Goal: Task Accomplishment & Management: Manage account settings

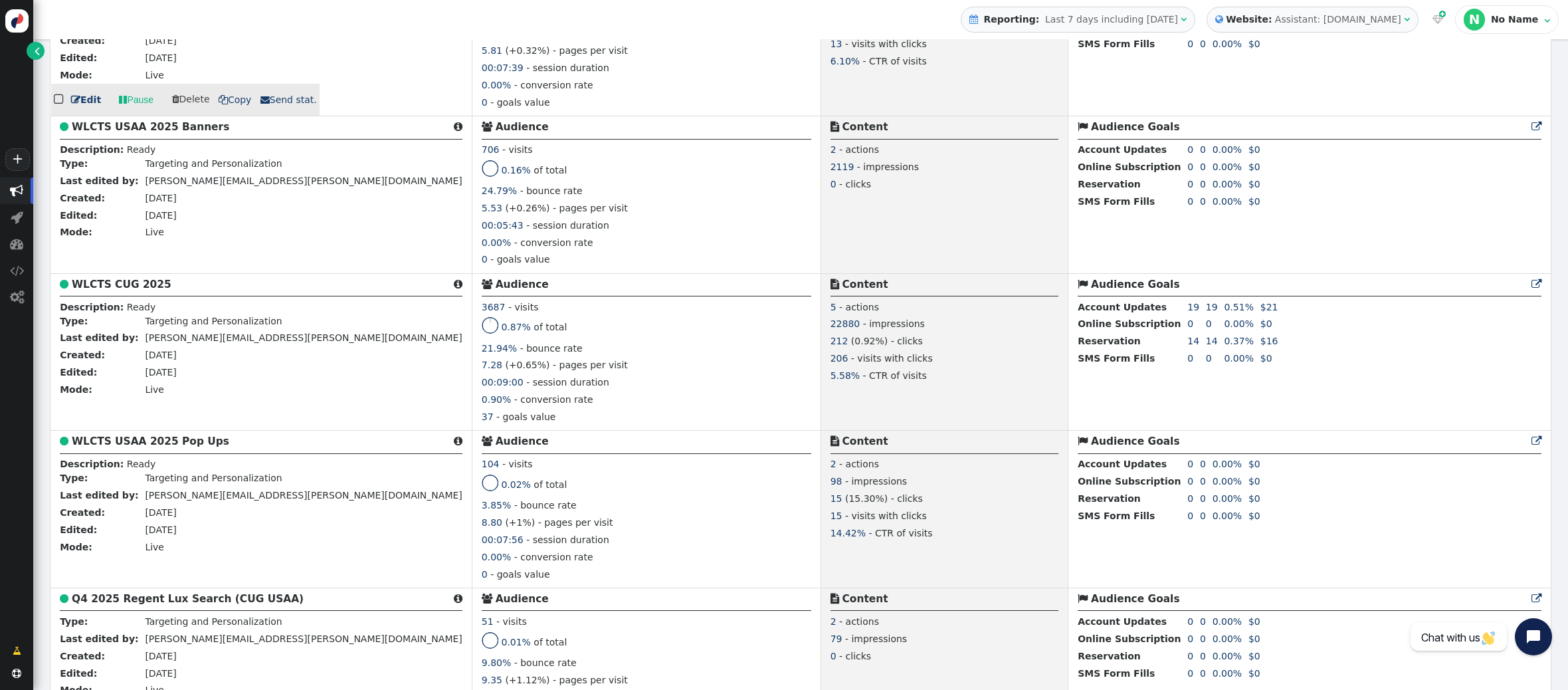
scroll to position [460, 0]
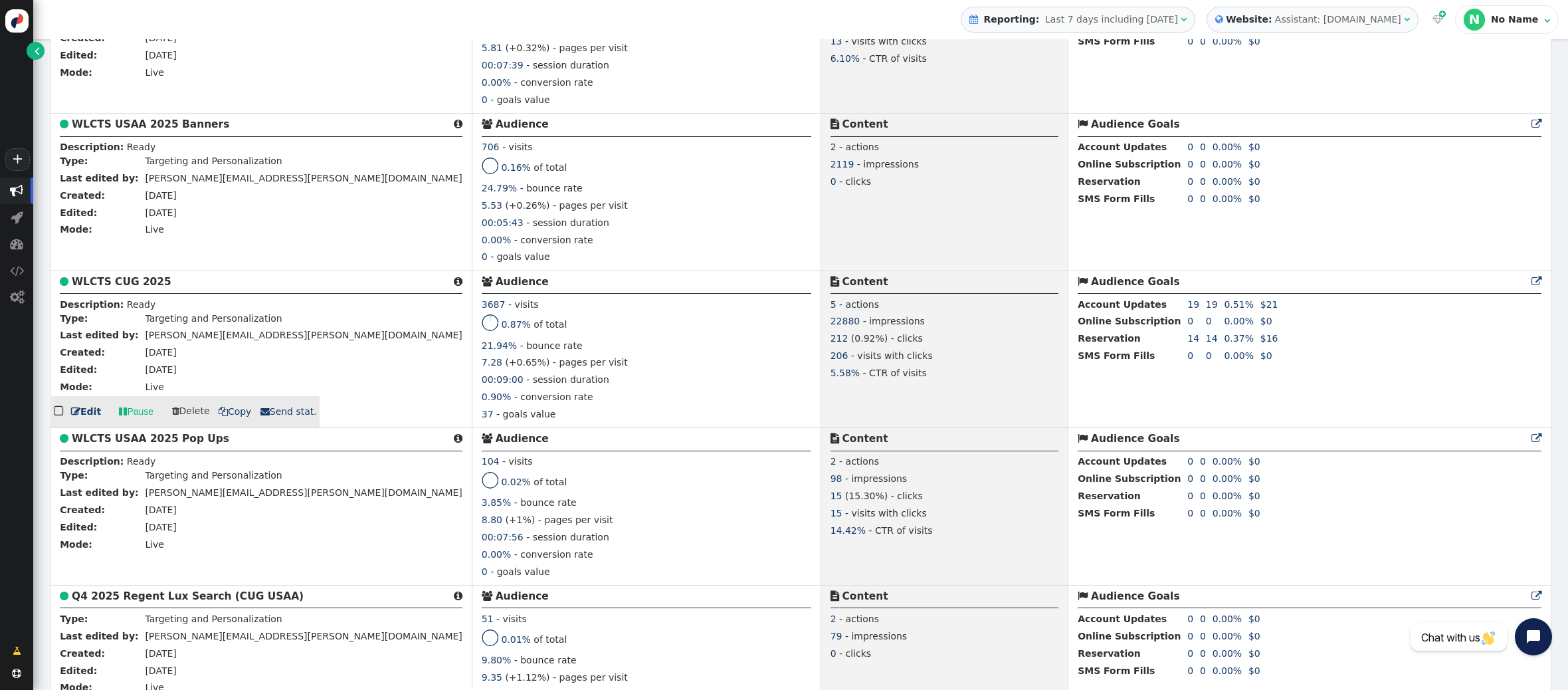
click at [141, 281] on b "WLCTS CUG 2025" at bounding box center [122, 282] width 100 height 12
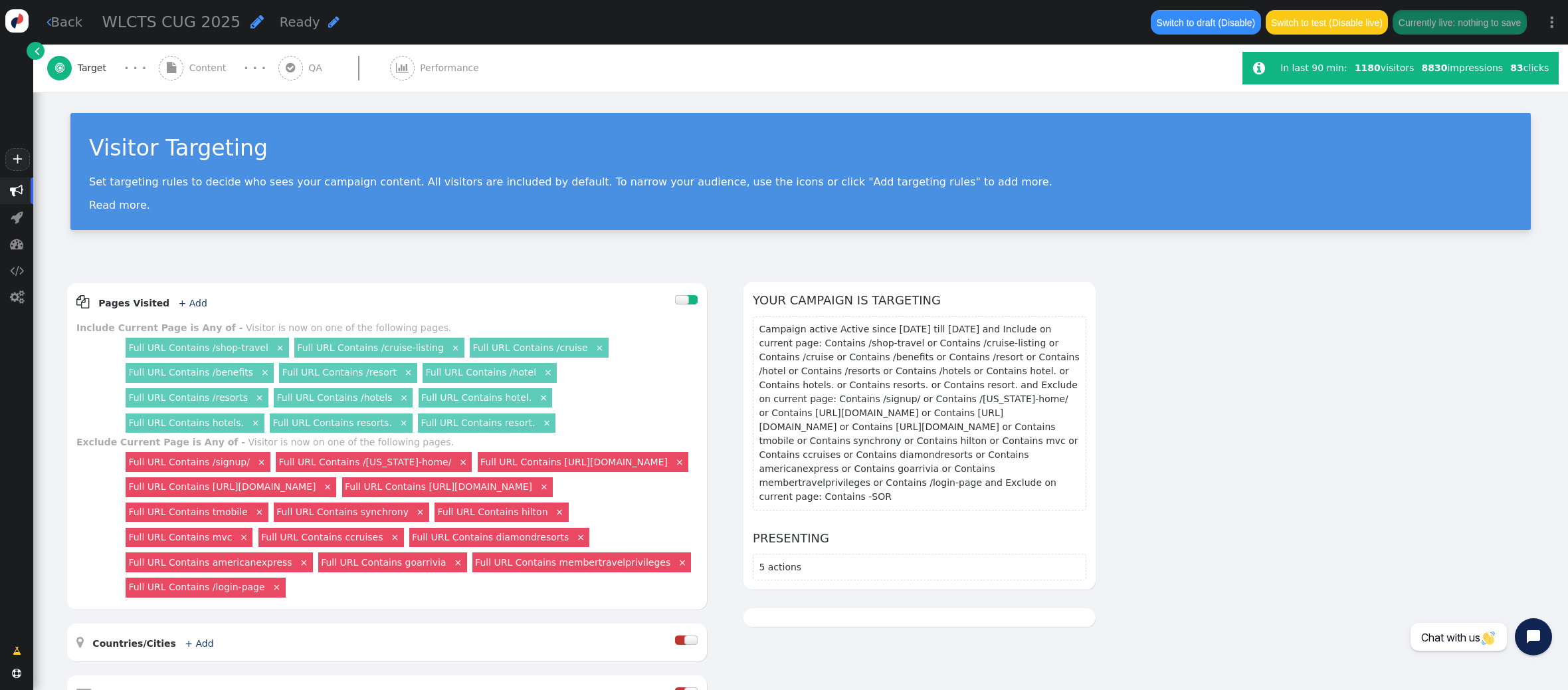
click at [213, 64] on span "Content" at bounding box center [210, 68] width 42 height 14
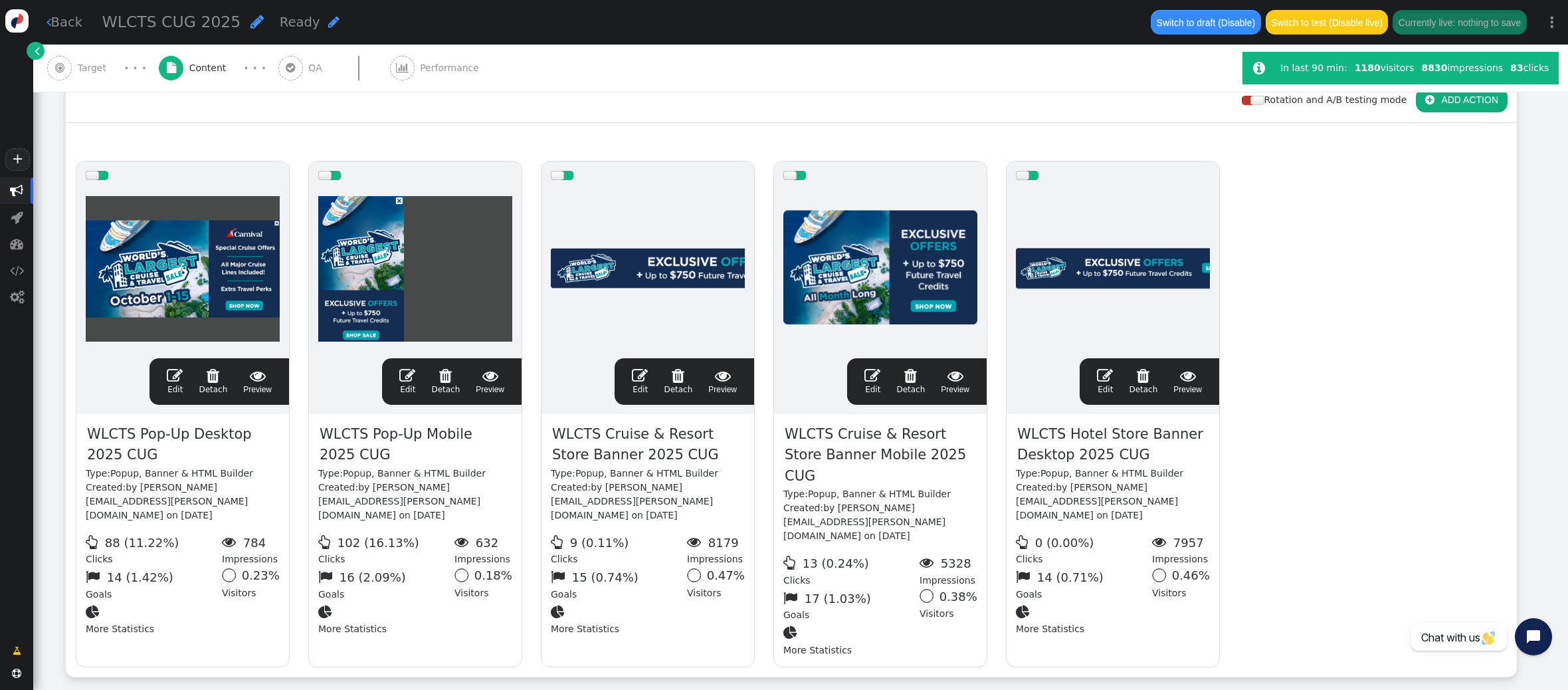
scroll to position [203, 0]
click at [641, 368] on span "" at bounding box center [640, 376] width 16 height 16
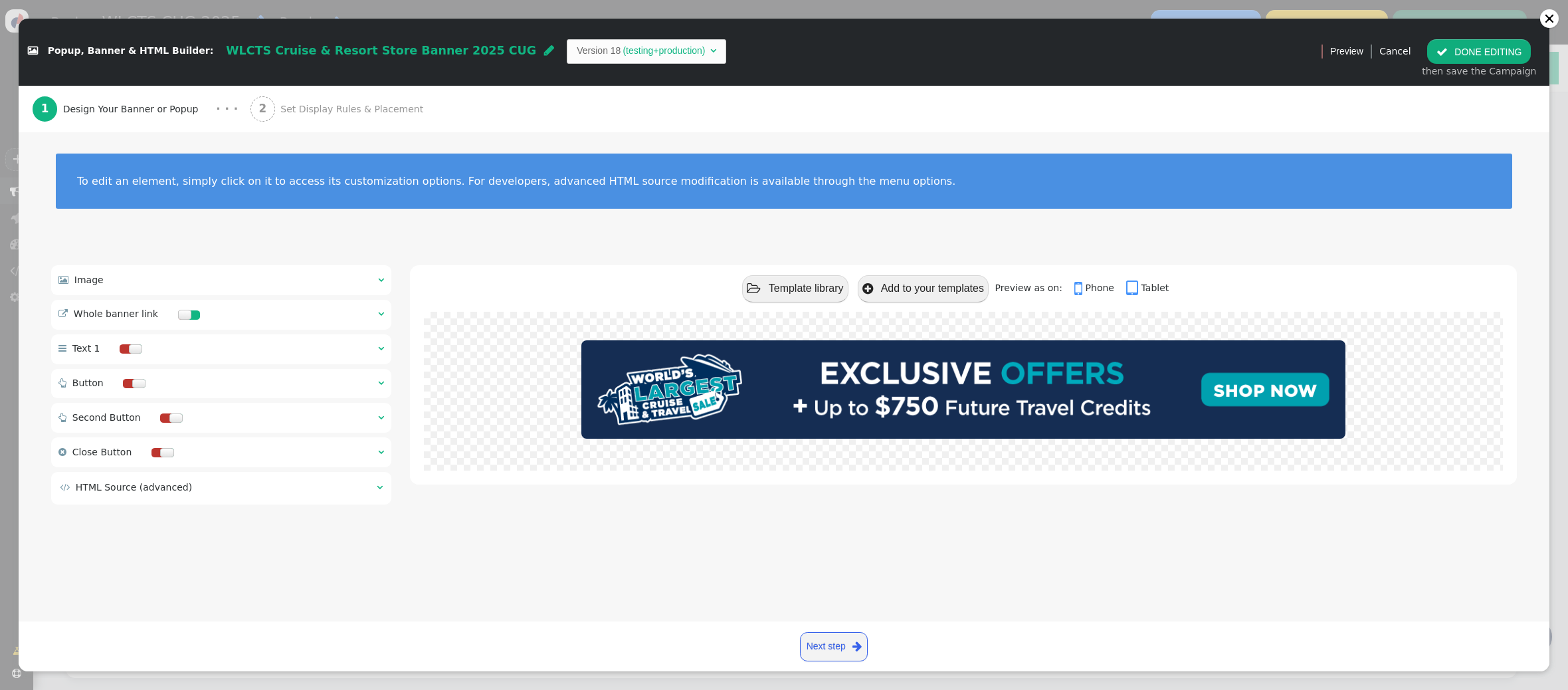
click at [343, 110] on span "Set Display Rules & Placement" at bounding box center [354, 109] width 148 height 14
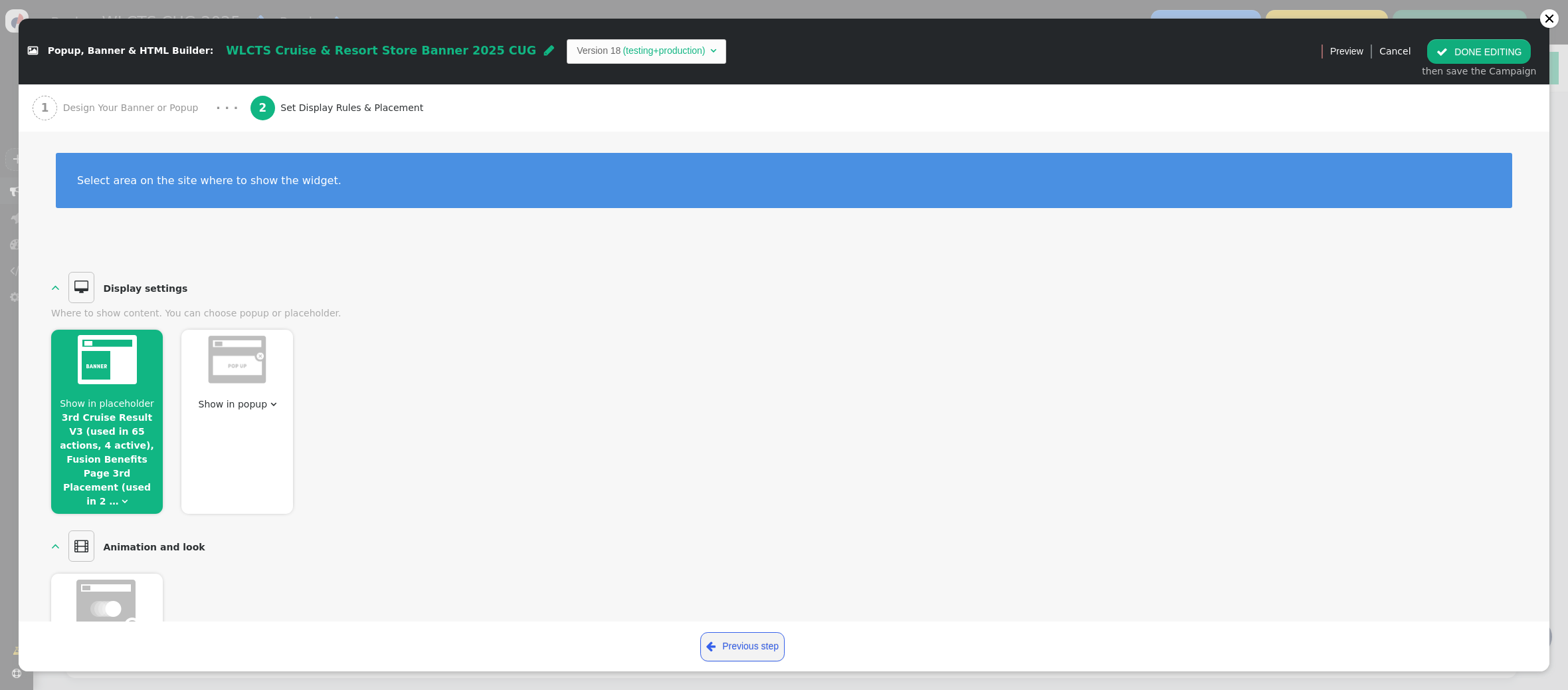
click at [133, 395] on div "Show in placeholder 3rd Cruise Result V3 (used in 65 actions, 4 active), Fusion…" at bounding box center [107, 422] width 112 height 184
click at [145, 420] on link "3rd Cruise Result V3 (used in 65 actions, 4 active), Fusion Benefits Page 3rd P…" at bounding box center [107, 459] width 94 height 94
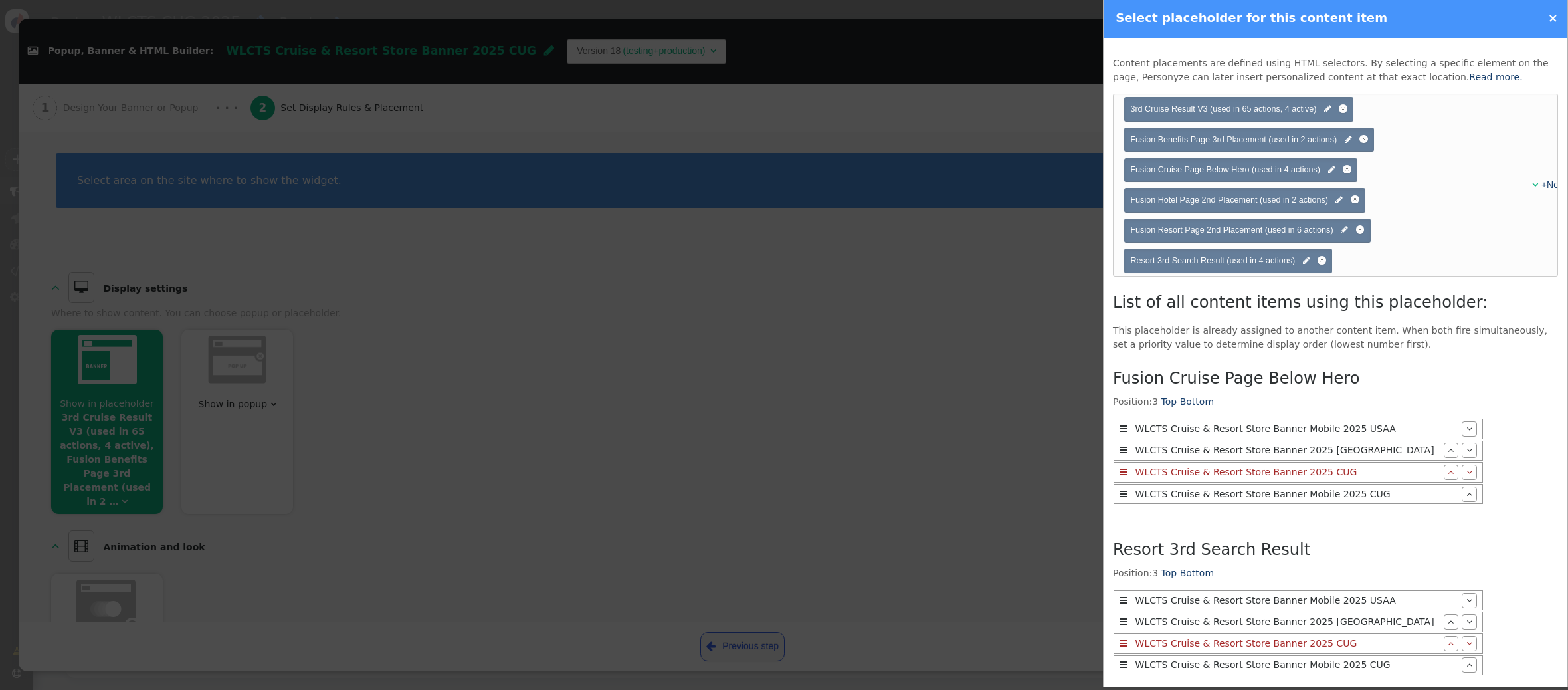
click at [1367, 141] on span "Fusion Benefits Page 3rd Placement (used in 2 actions) " at bounding box center [1249, 140] width 237 height 13
click at [1363, 139] on div at bounding box center [1363, 139] width 3 height 3
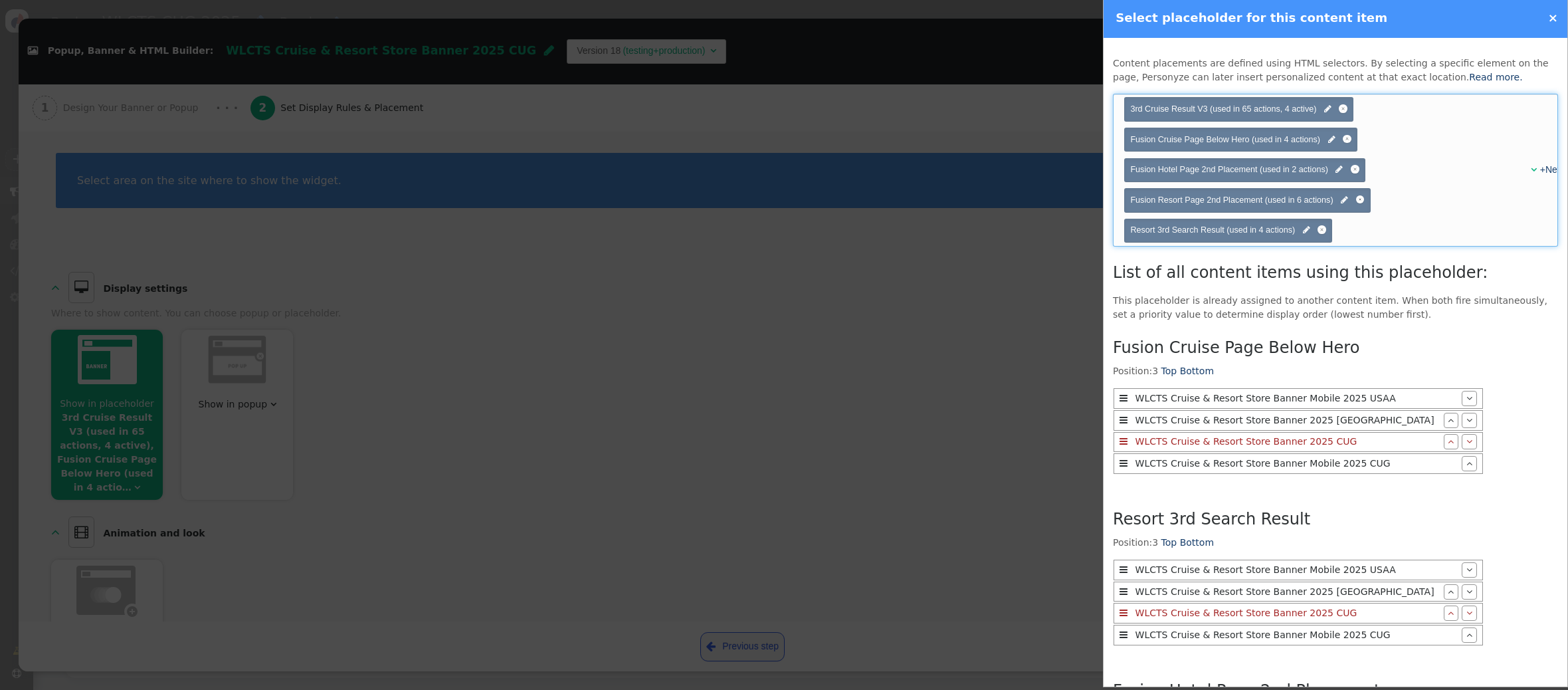
drag, startPoint x: 1530, startPoint y: 167, endPoint x: 1514, endPoint y: 172, distance: 16.8
click at [1530, 167] on span "" at bounding box center [1533, 169] width 6 height 9
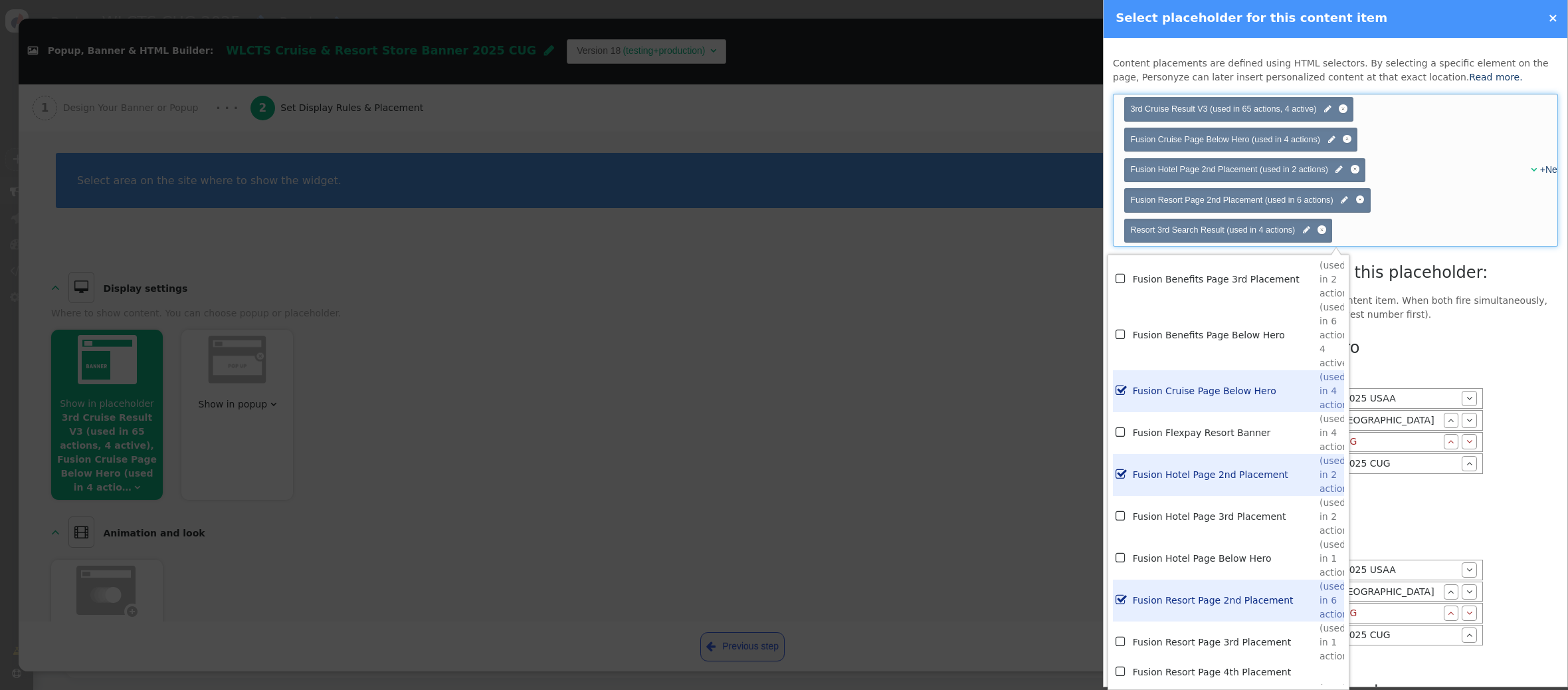
scroll to position [2954, 0]
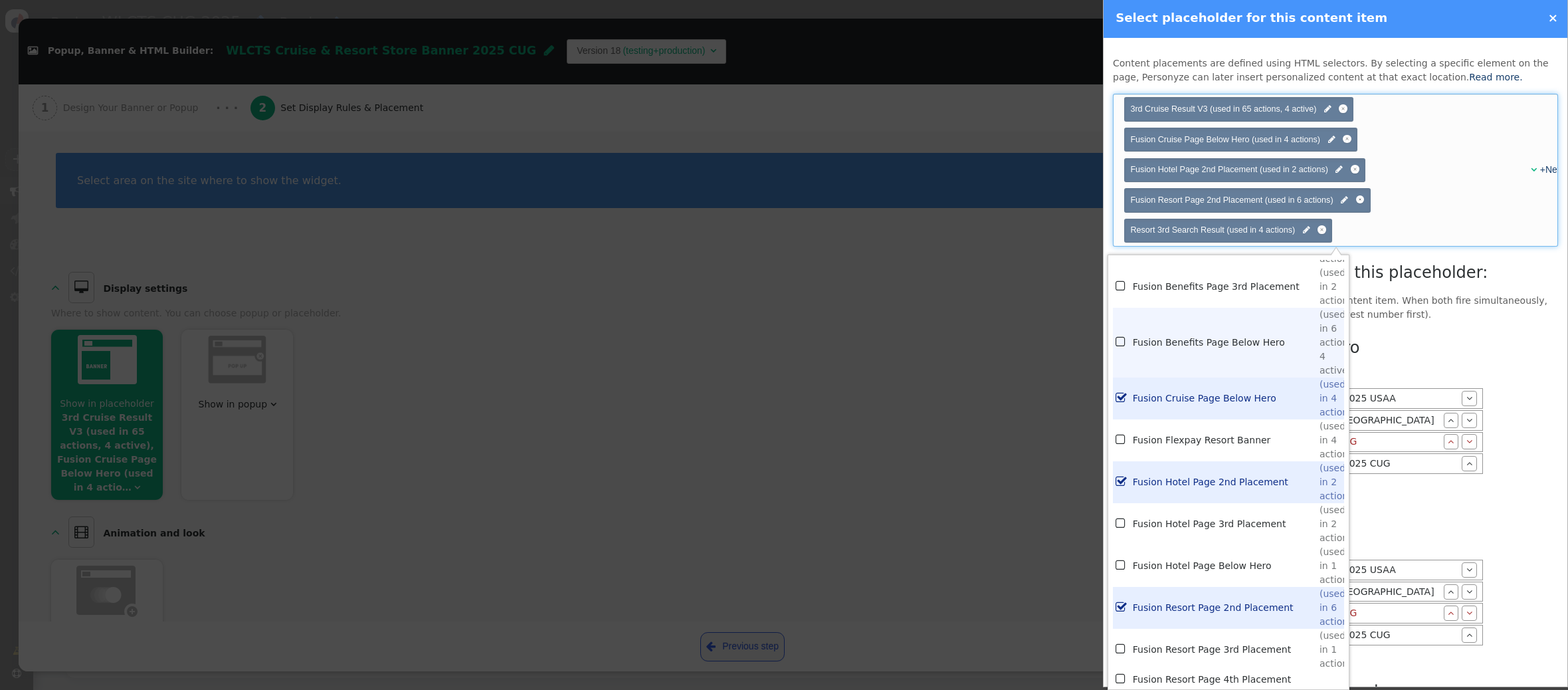
click at [1186, 340] on td "Fusion Benefits Page Below Hero" at bounding box center [1226, 342] width 187 height 70
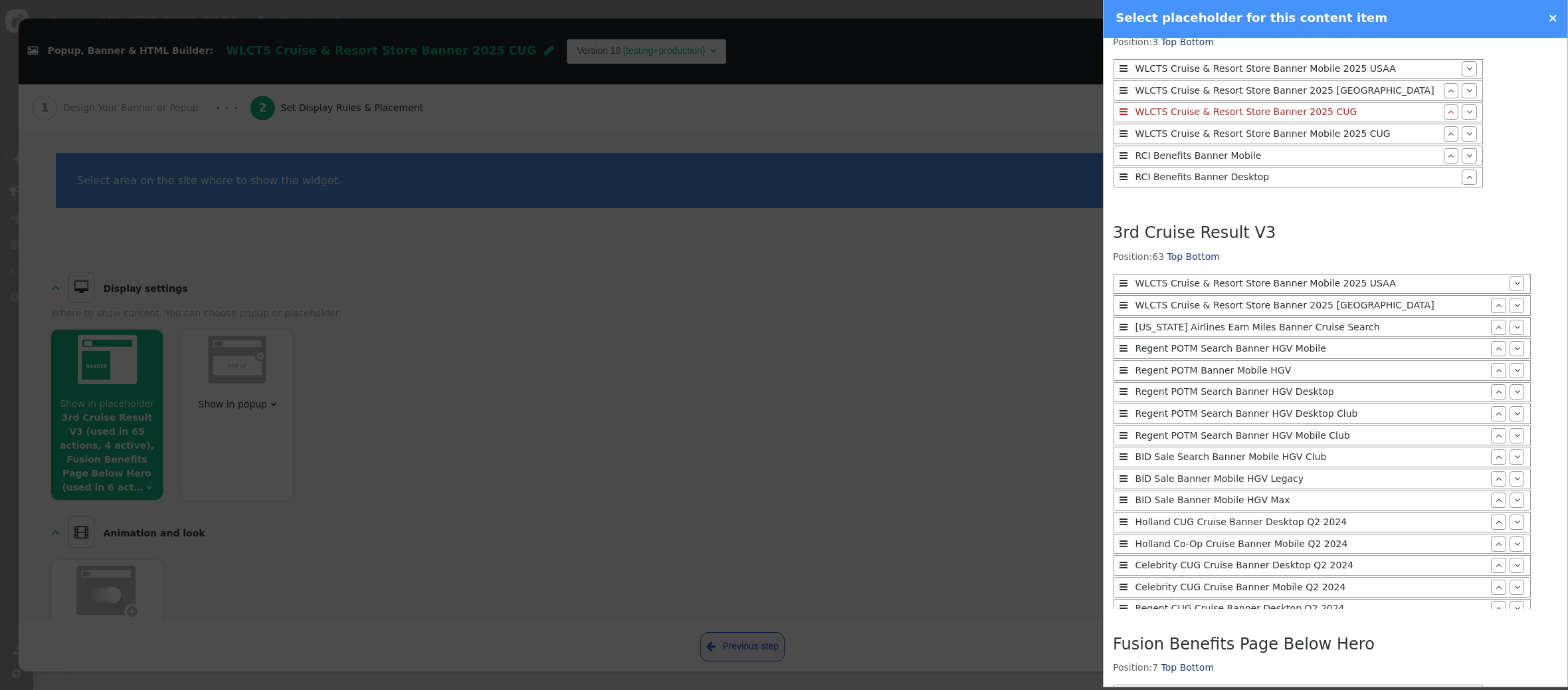
scroll to position [1100, 0]
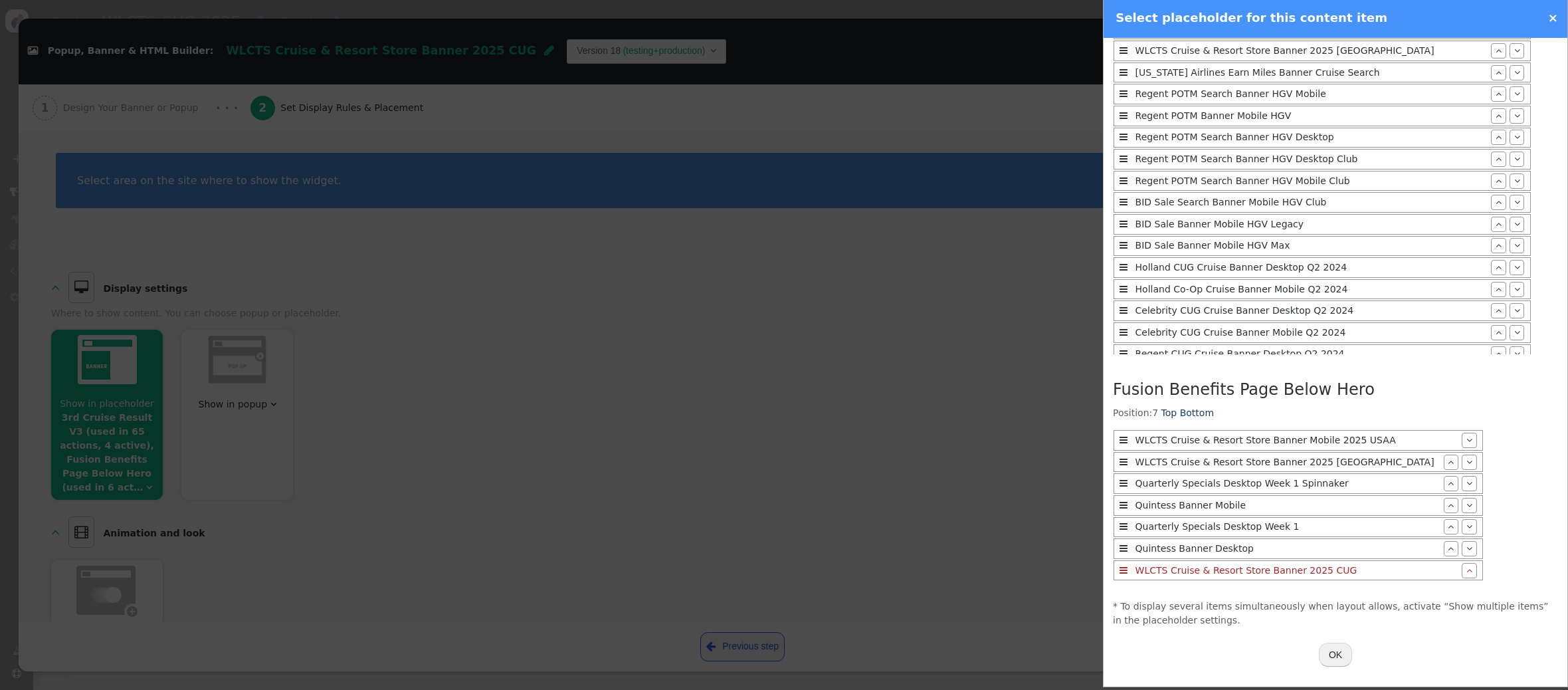
click at [1339, 656] on button "OK" at bounding box center [1335, 654] width 33 height 24
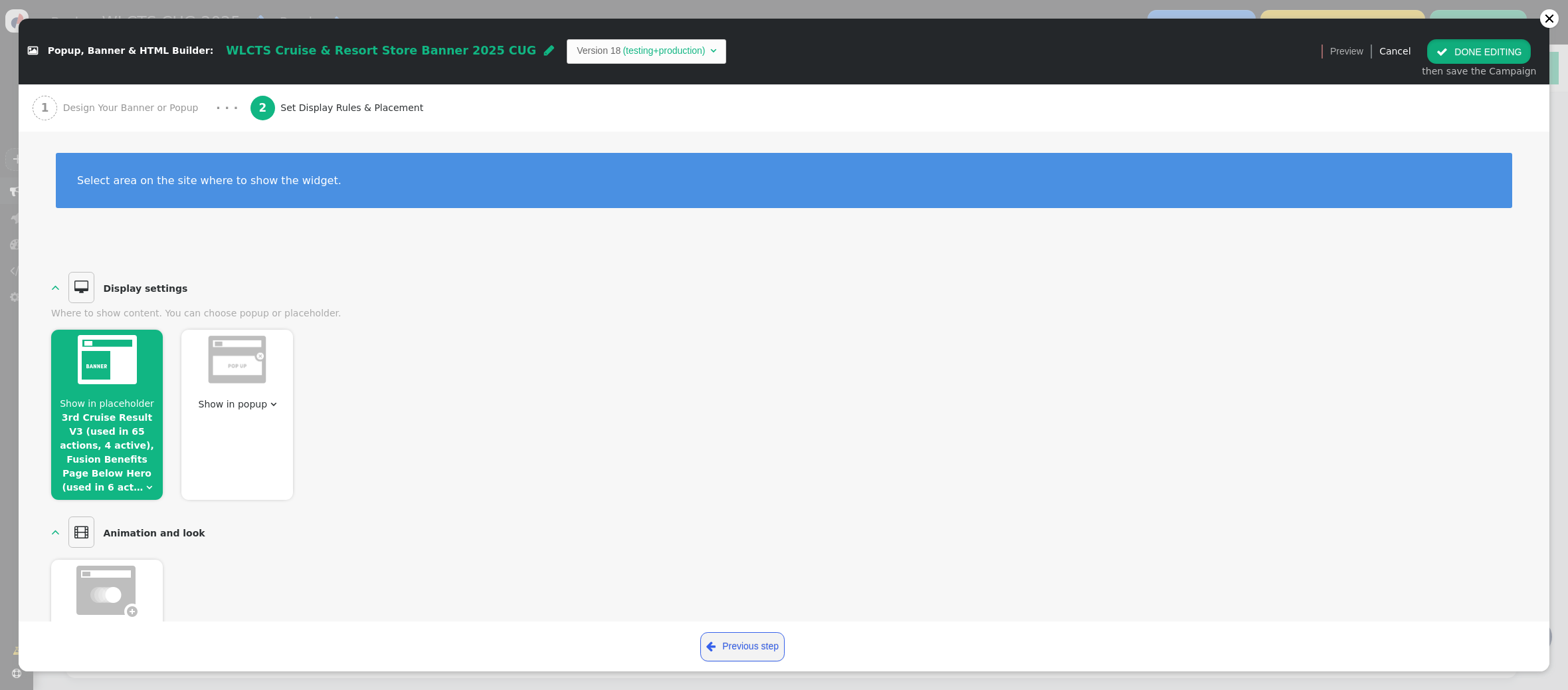
click at [1448, 52] on span "" at bounding box center [1442, 52] width 11 height 11
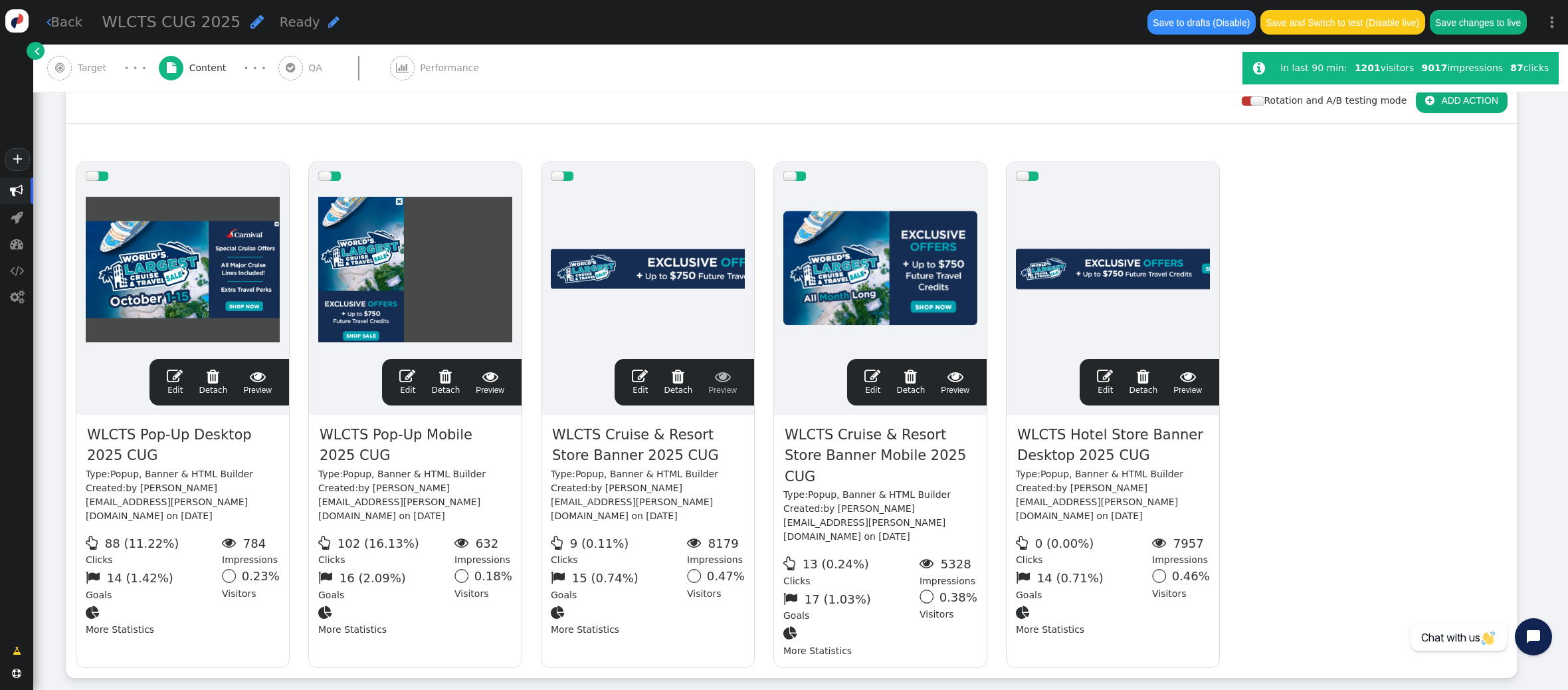
click at [1103, 368] on span "" at bounding box center [1105, 376] width 16 height 16
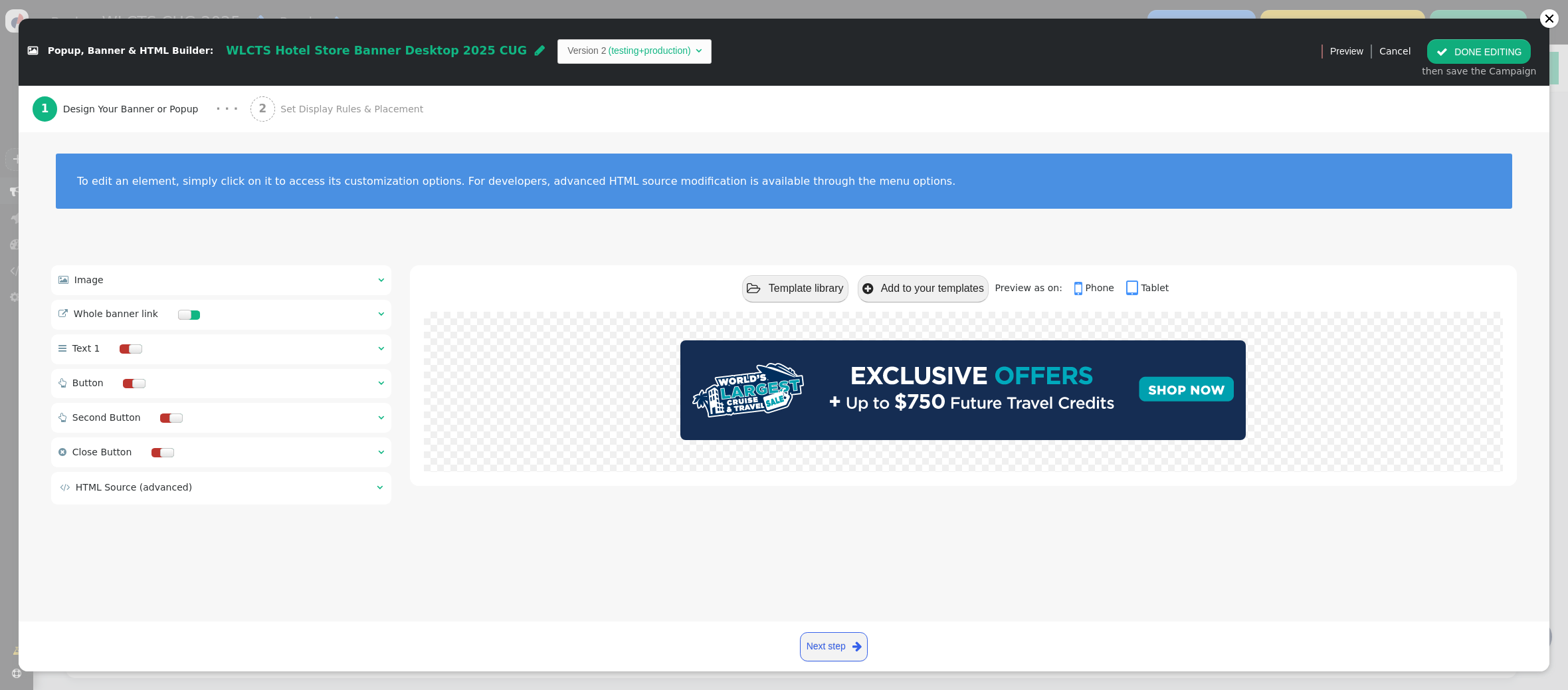
click at [342, 109] on span "Set Display Rules & Placement" at bounding box center [354, 109] width 148 height 14
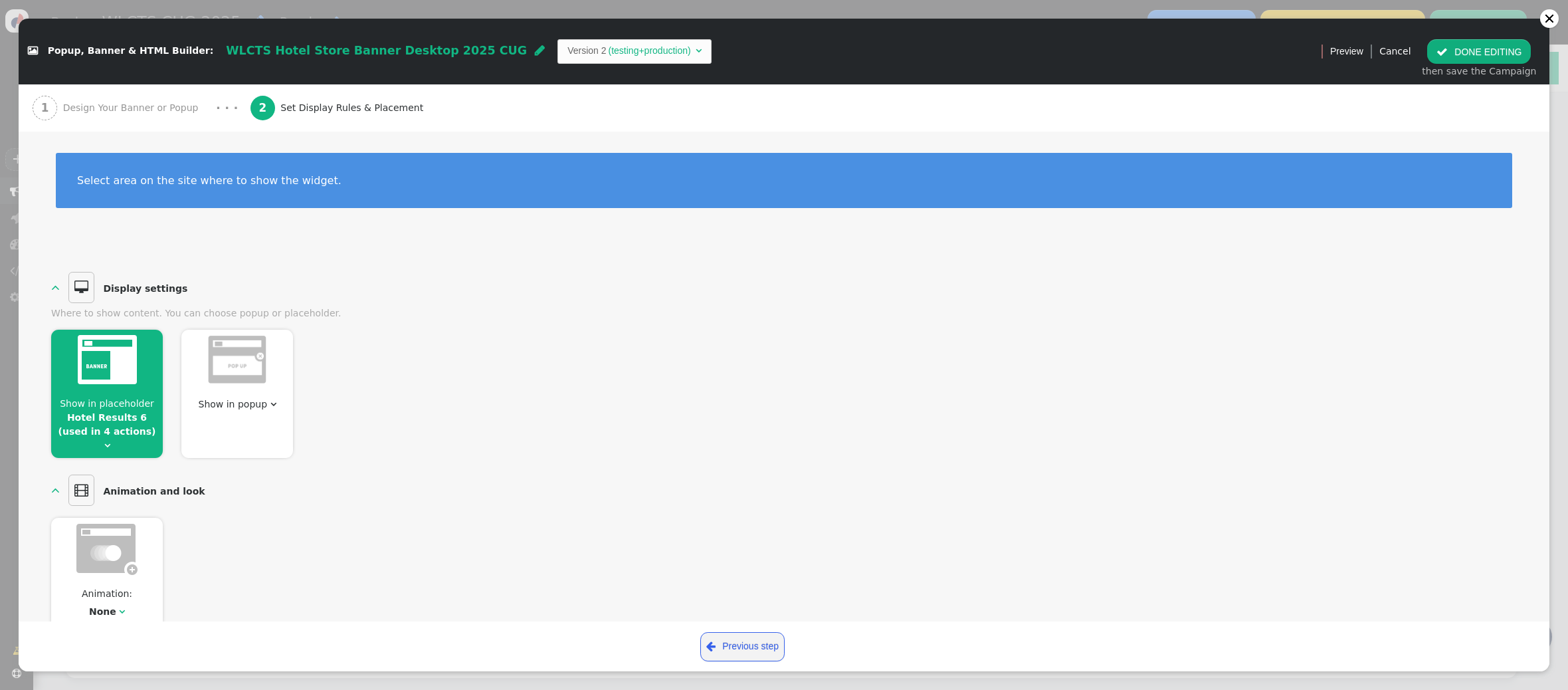
click at [120, 389] on div at bounding box center [107, 362] width 112 height 65
click at [1548, 20] on div at bounding box center [1549, 19] width 11 height 11
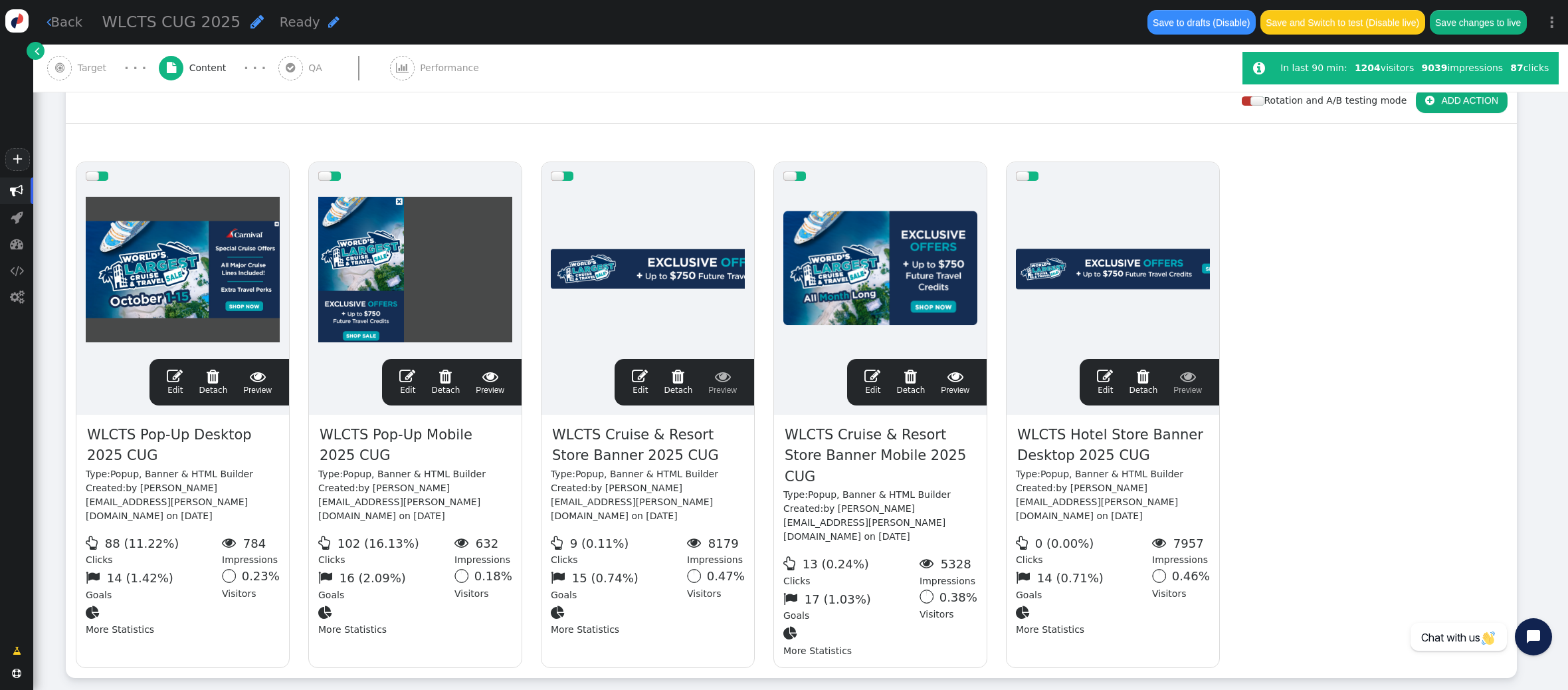
click at [879, 368] on span "" at bounding box center [872, 376] width 16 height 16
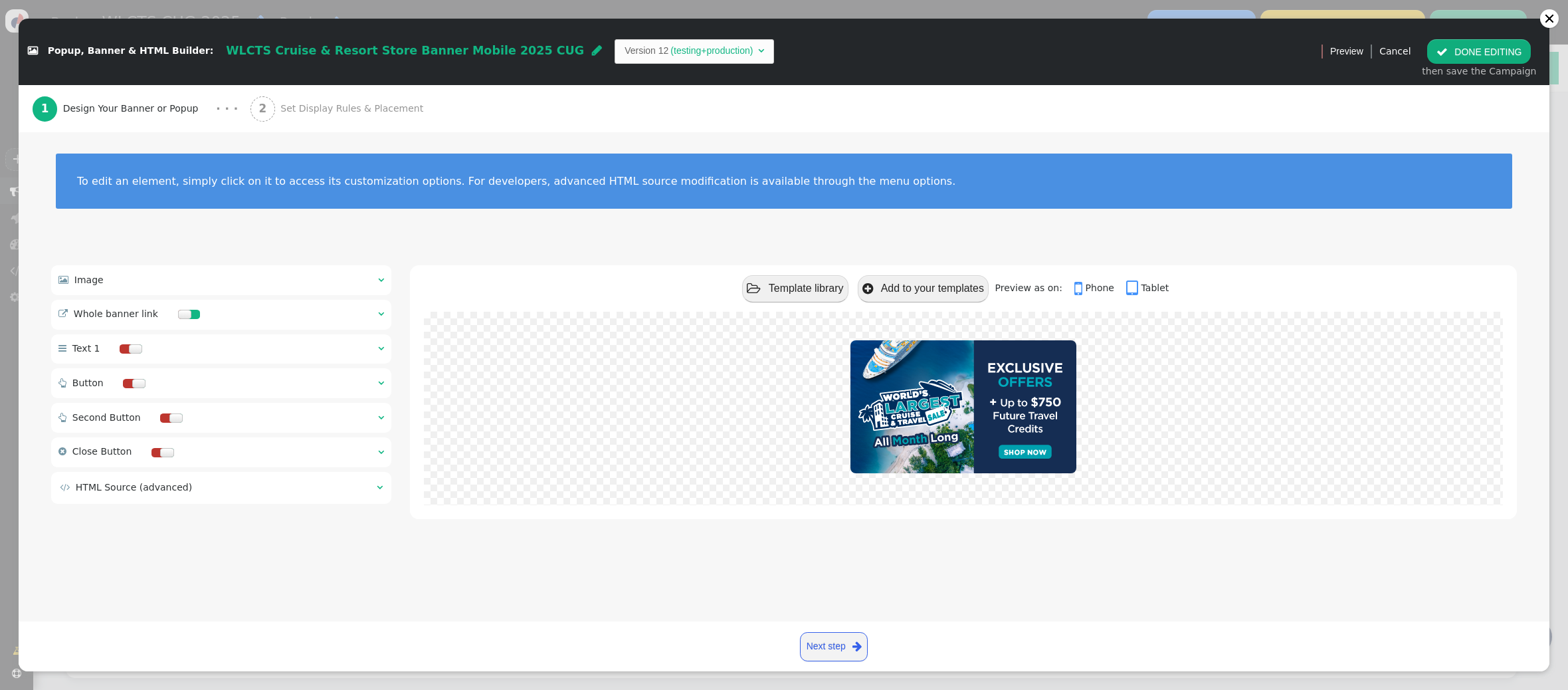
click at [315, 103] on span "Set Display Rules & Placement" at bounding box center [354, 108] width 148 height 14
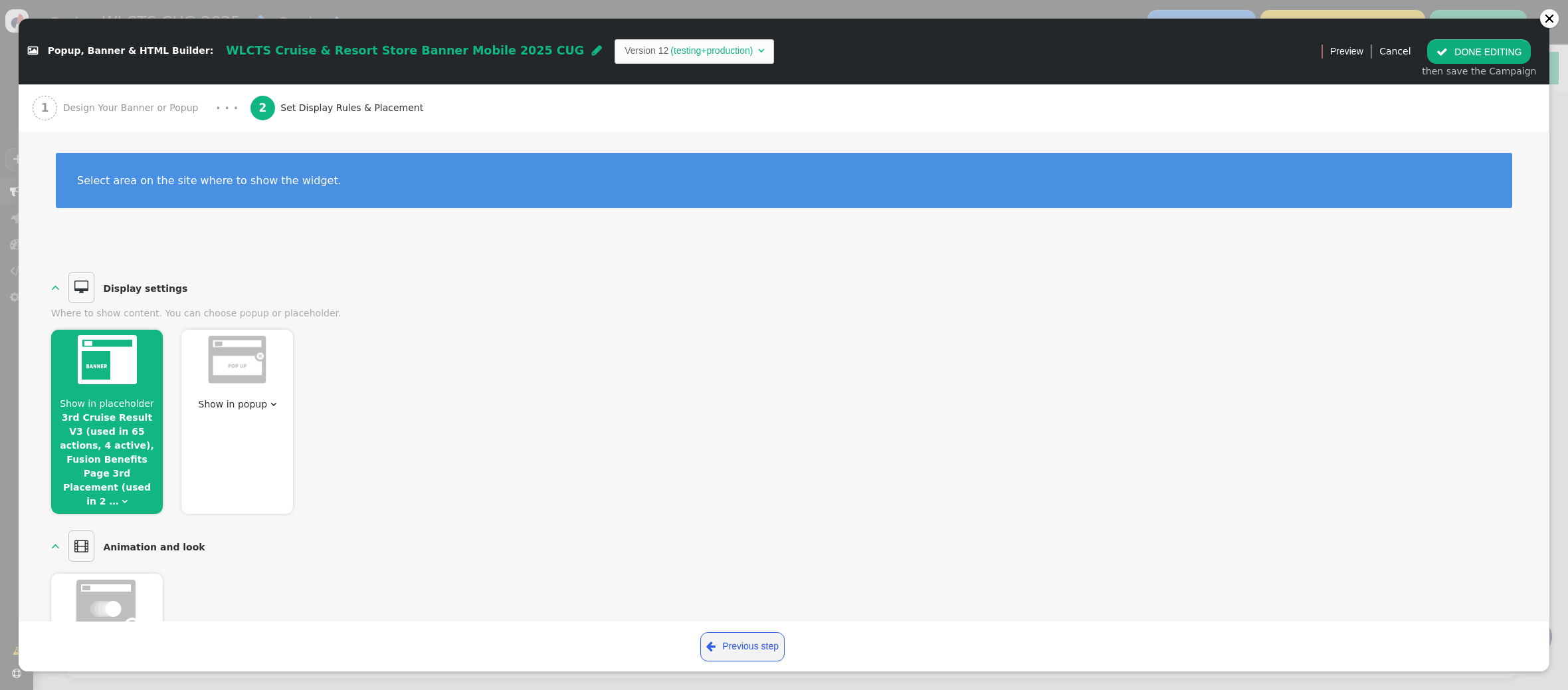
click at [130, 376] on img at bounding box center [108, 359] width 59 height 49
click at [126, 439] on link "3rd Cruise Result V3 (used in 65 actions, 4 active), Fusion Benefits Page 3rd P…" at bounding box center [107, 459] width 94 height 94
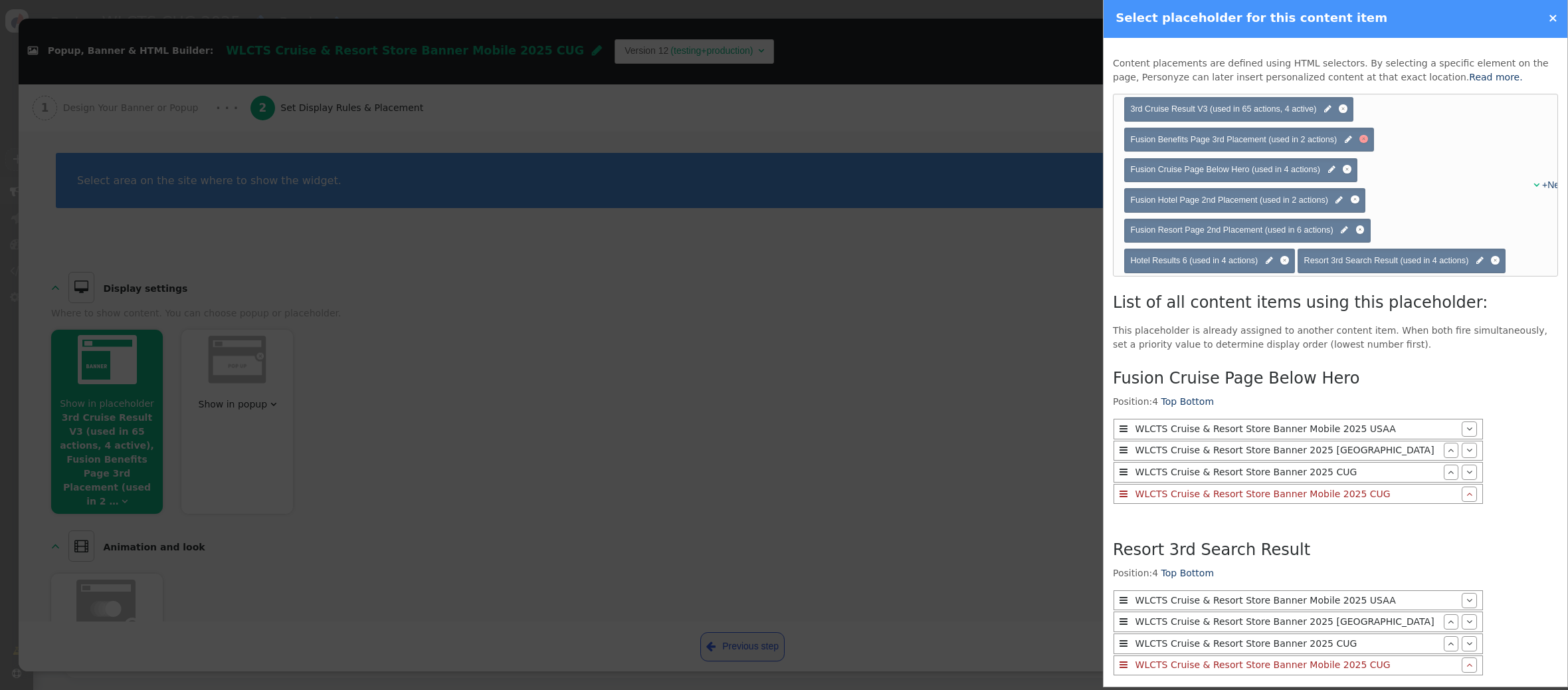
click at [1366, 140] on div at bounding box center [1363, 139] width 9 height 9
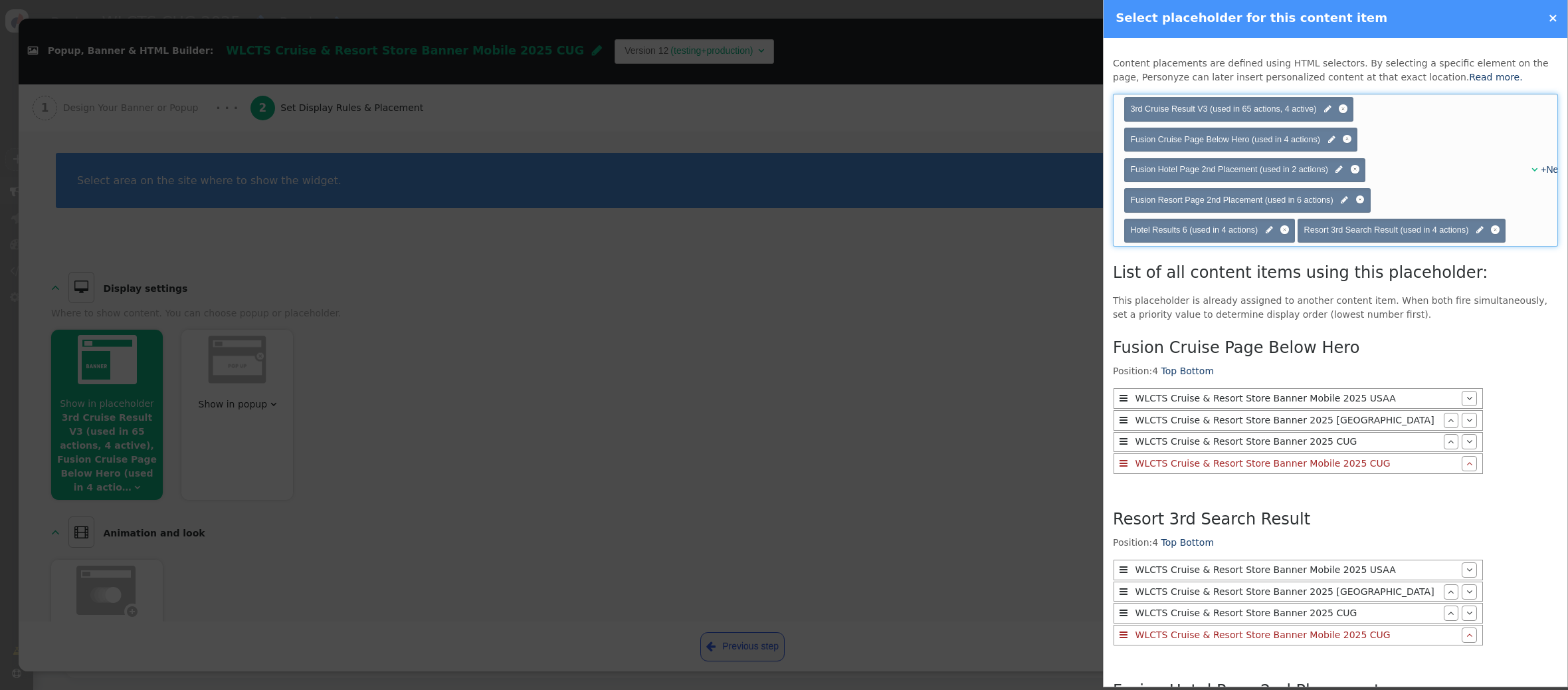
click at [1531, 170] on span "" at bounding box center [1534, 169] width 6 height 9
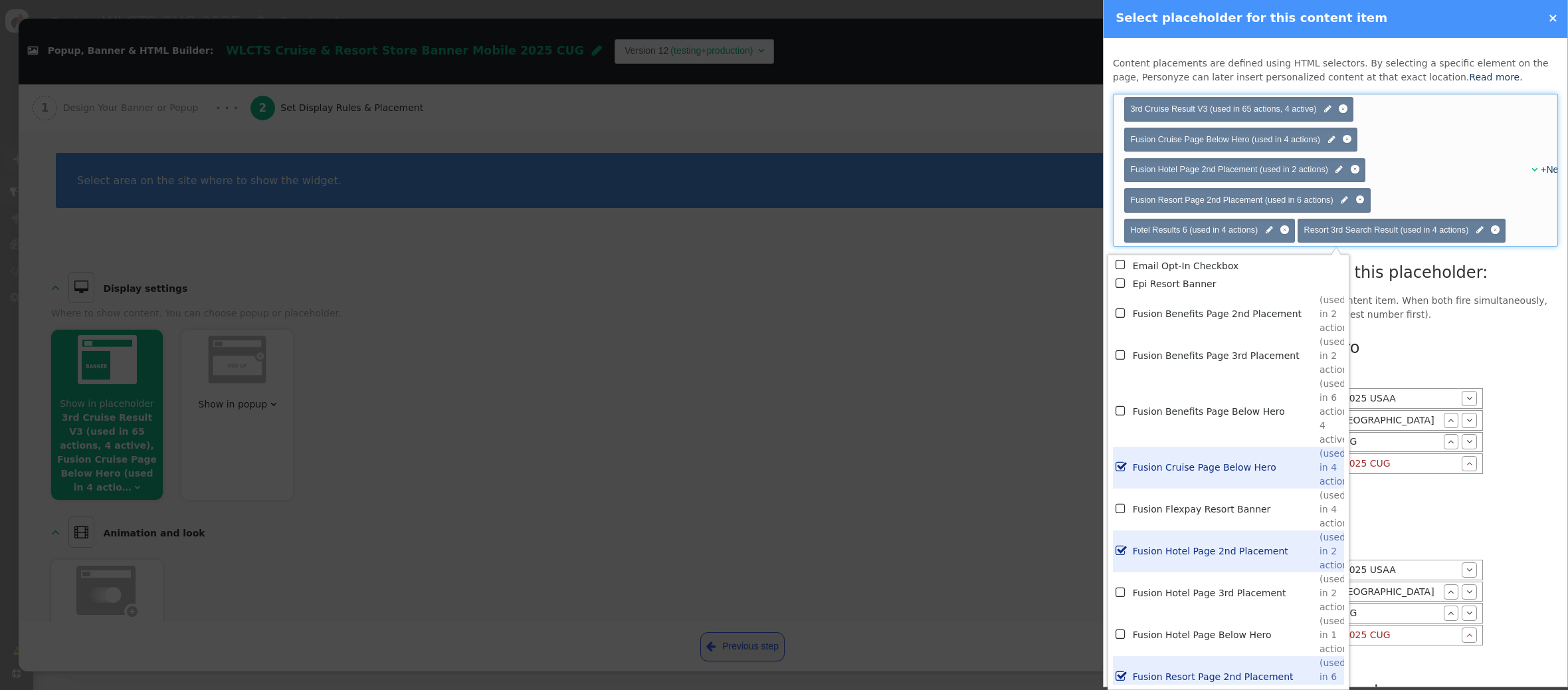
scroll to position [2897, 0]
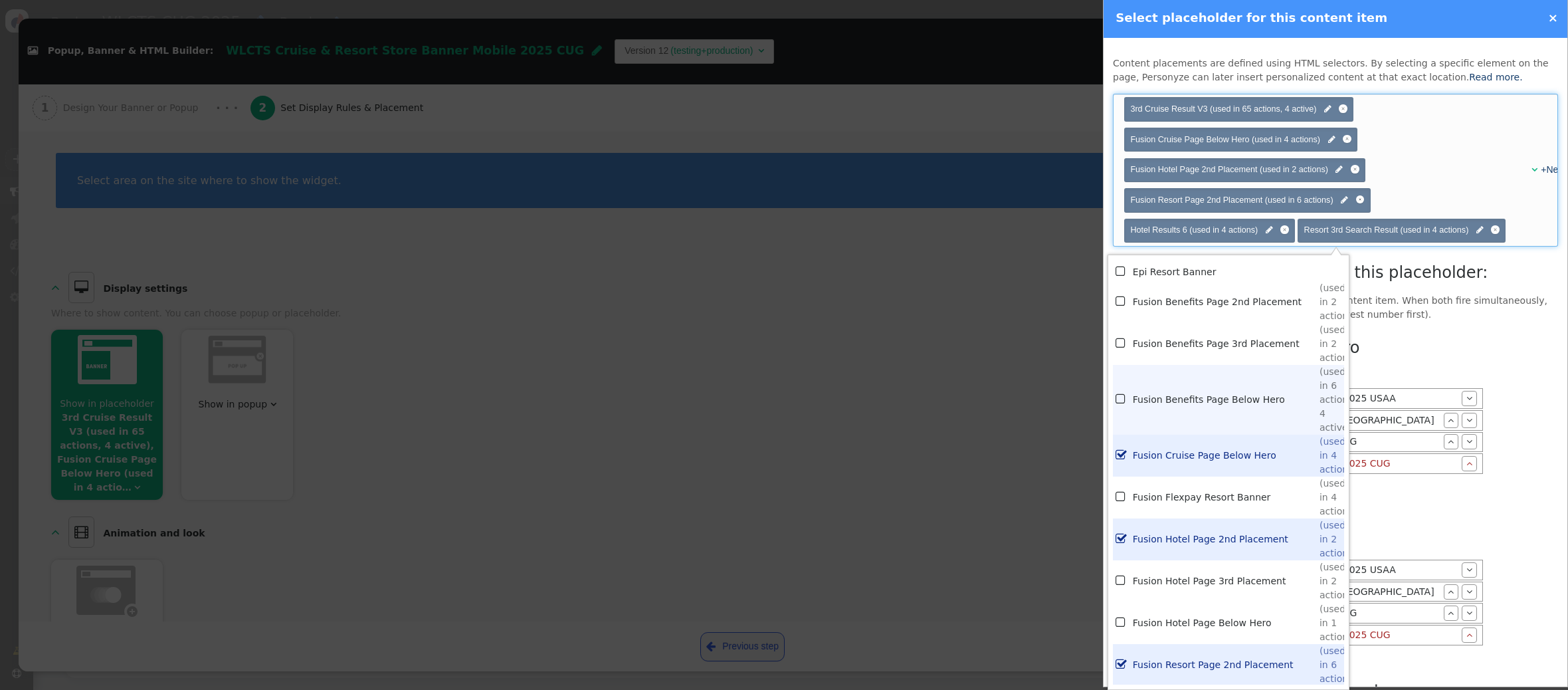
click at [1204, 403] on td "Fusion Benefits Page Below Hero" at bounding box center [1226, 399] width 187 height 70
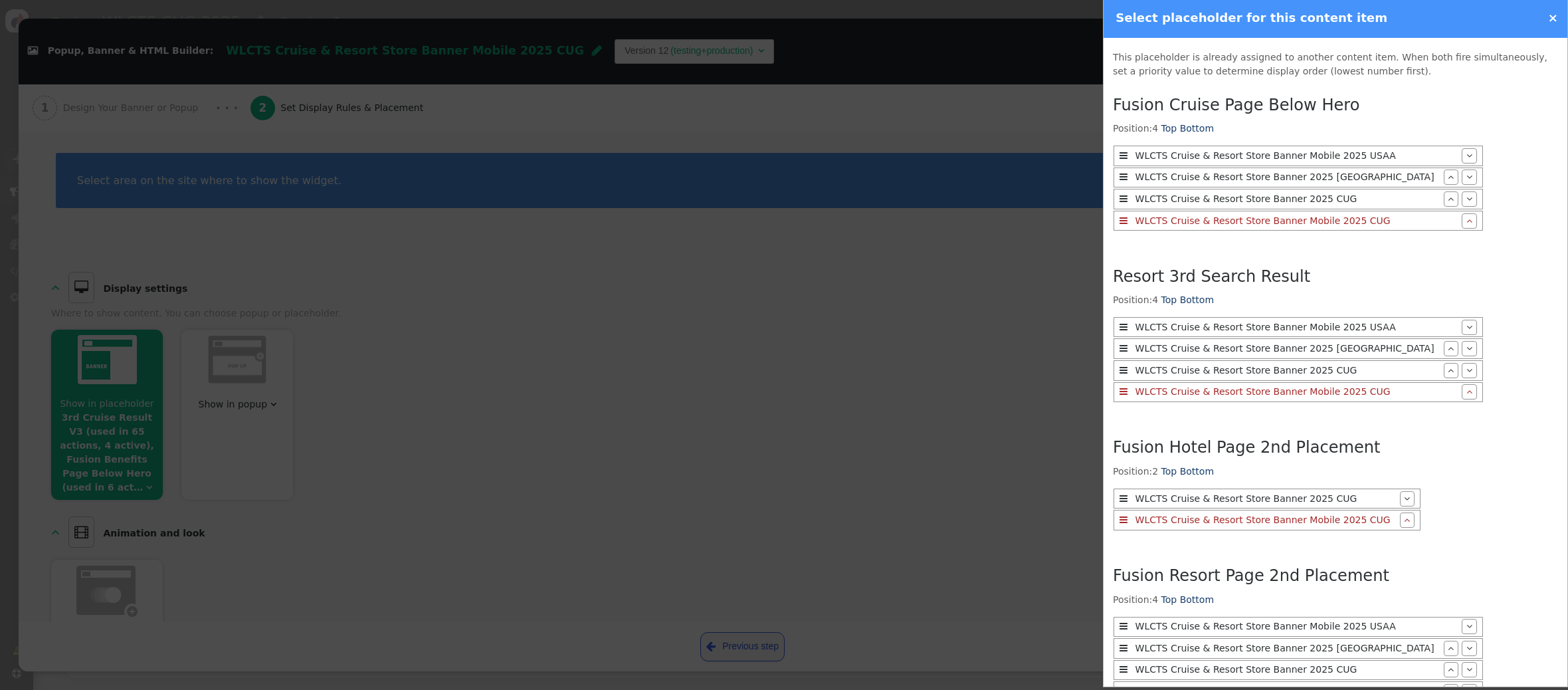
scroll to position [1273, 0]
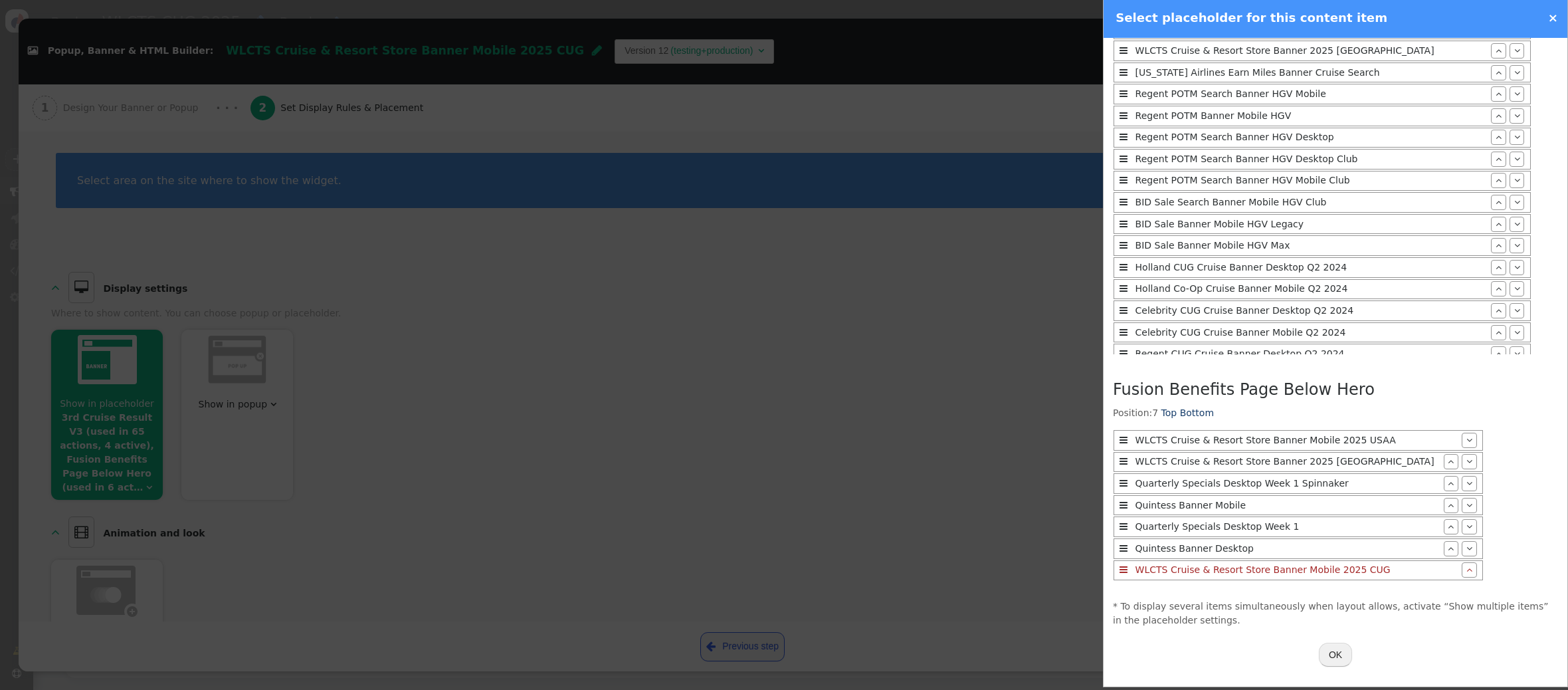
click at [1336, 649] on button "OK" at bounding box center [1335, 654] width 33 height 24
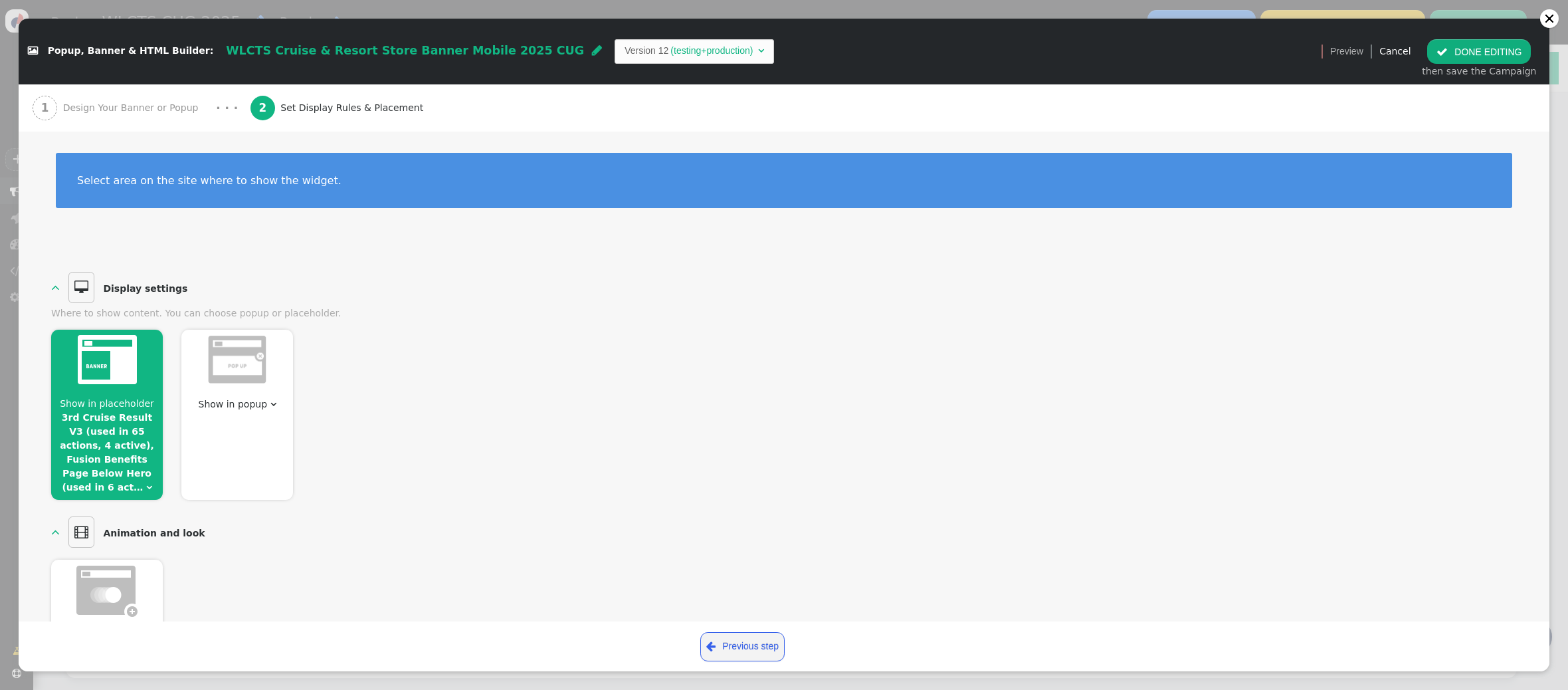
click at [1467, 56] on button " DONE EDITING" at bounding box center [1479, 51] width 104 height 24
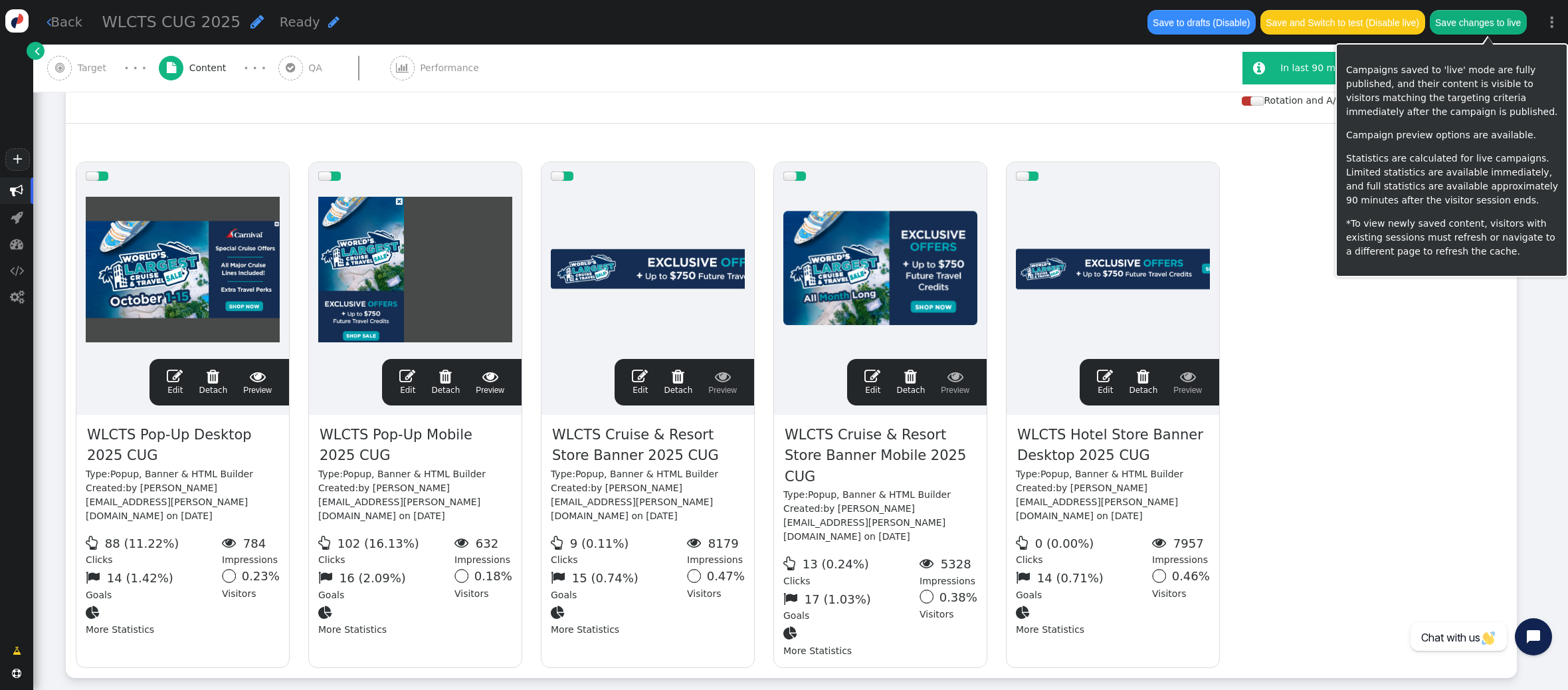
click at [1471, 22] on button "Save changes to live" at bounding box center [1478, 22] width 97 height 24
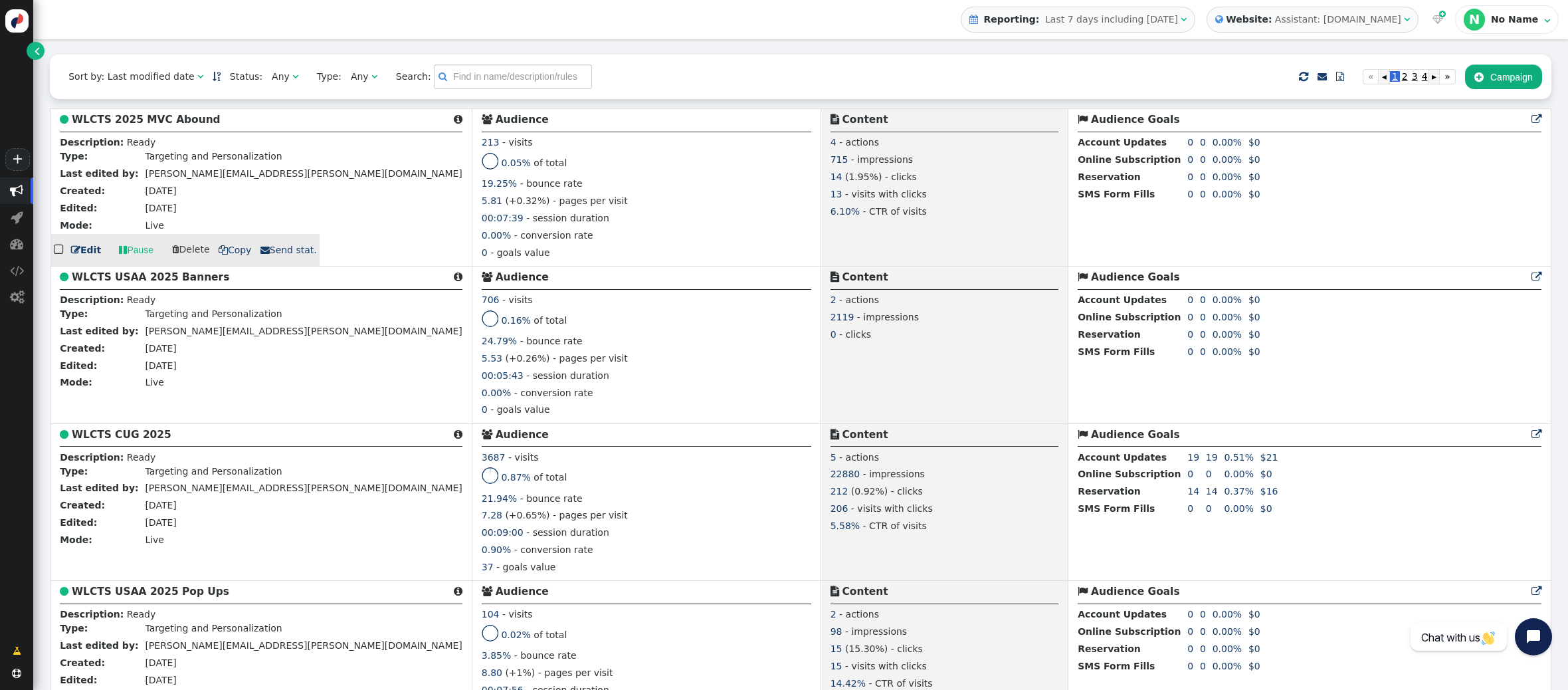
scroll to position [325, 0]
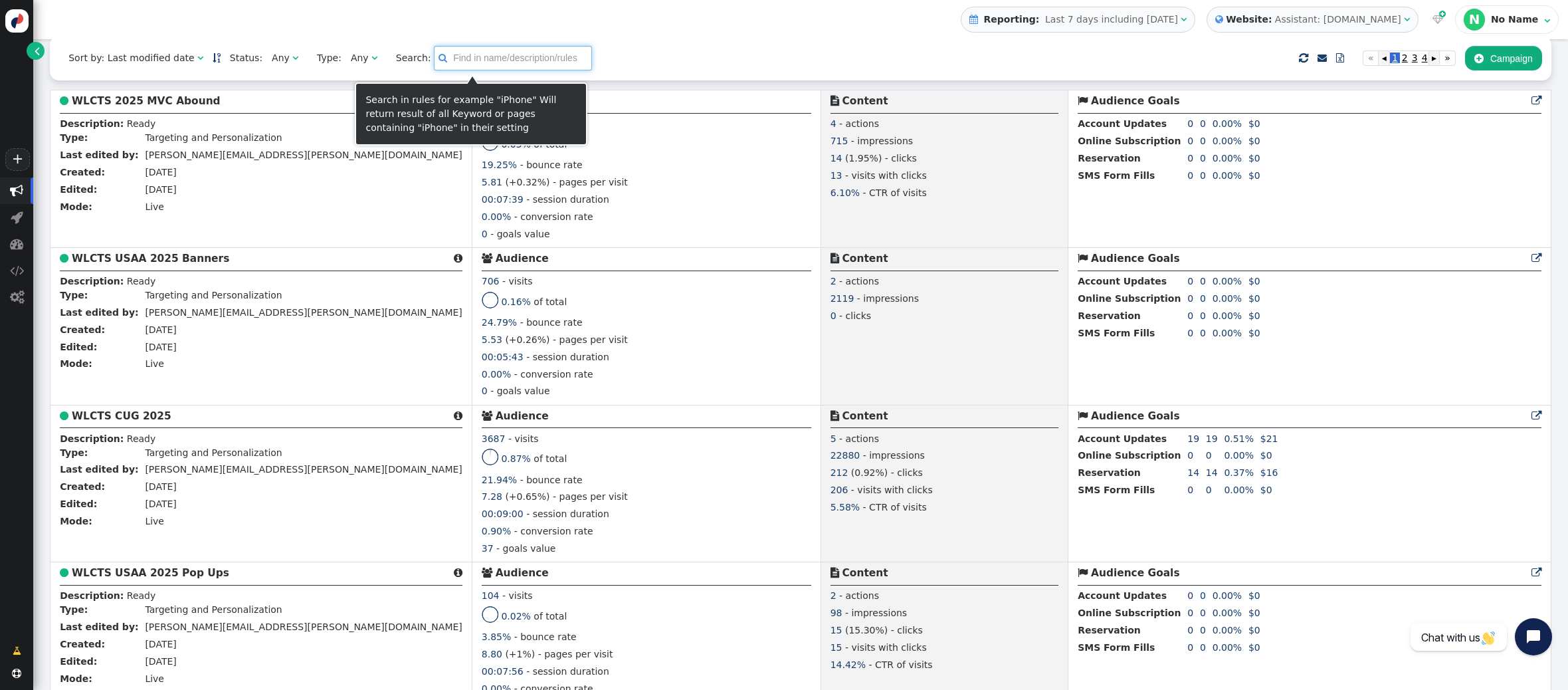
click at [453, 67] on input "text" at bounding box center [512, 58] width 158 height 24
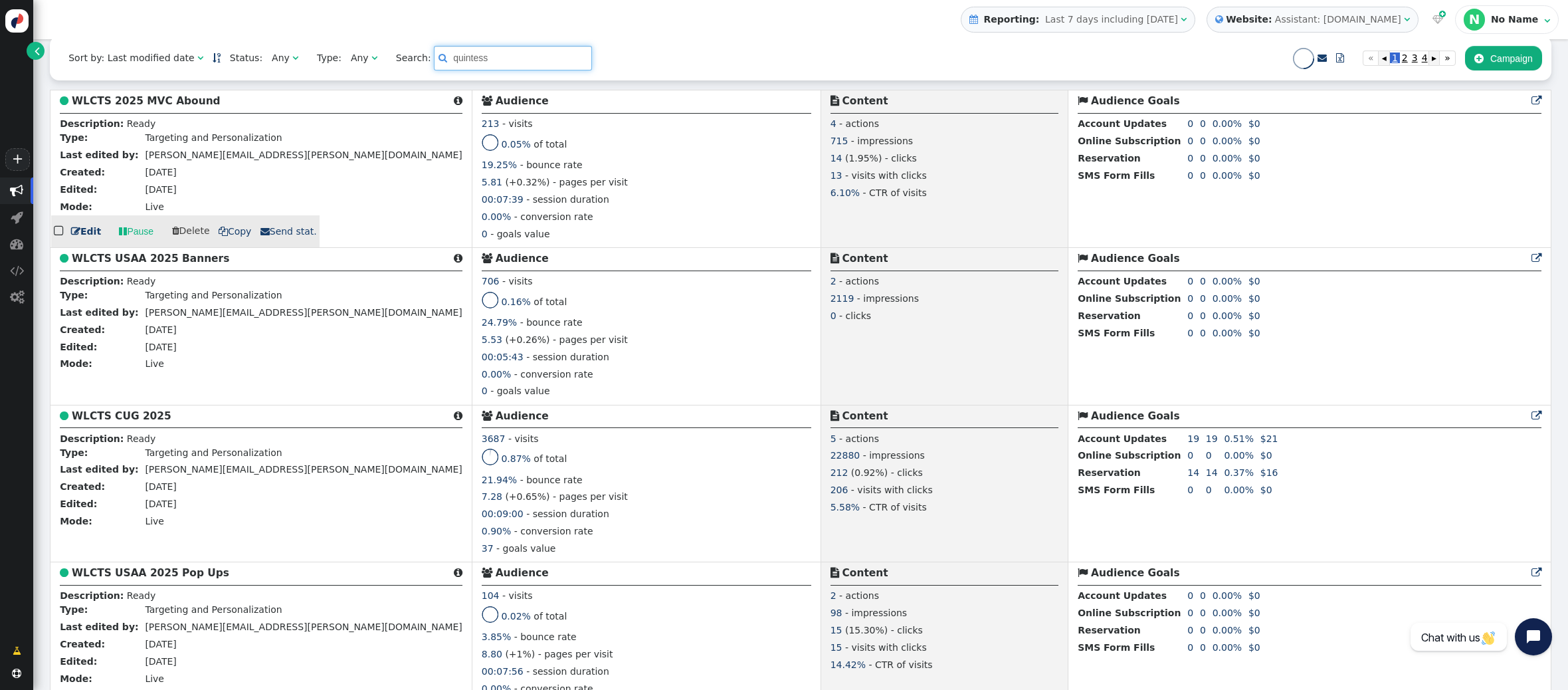
scroll to position [10, 0]
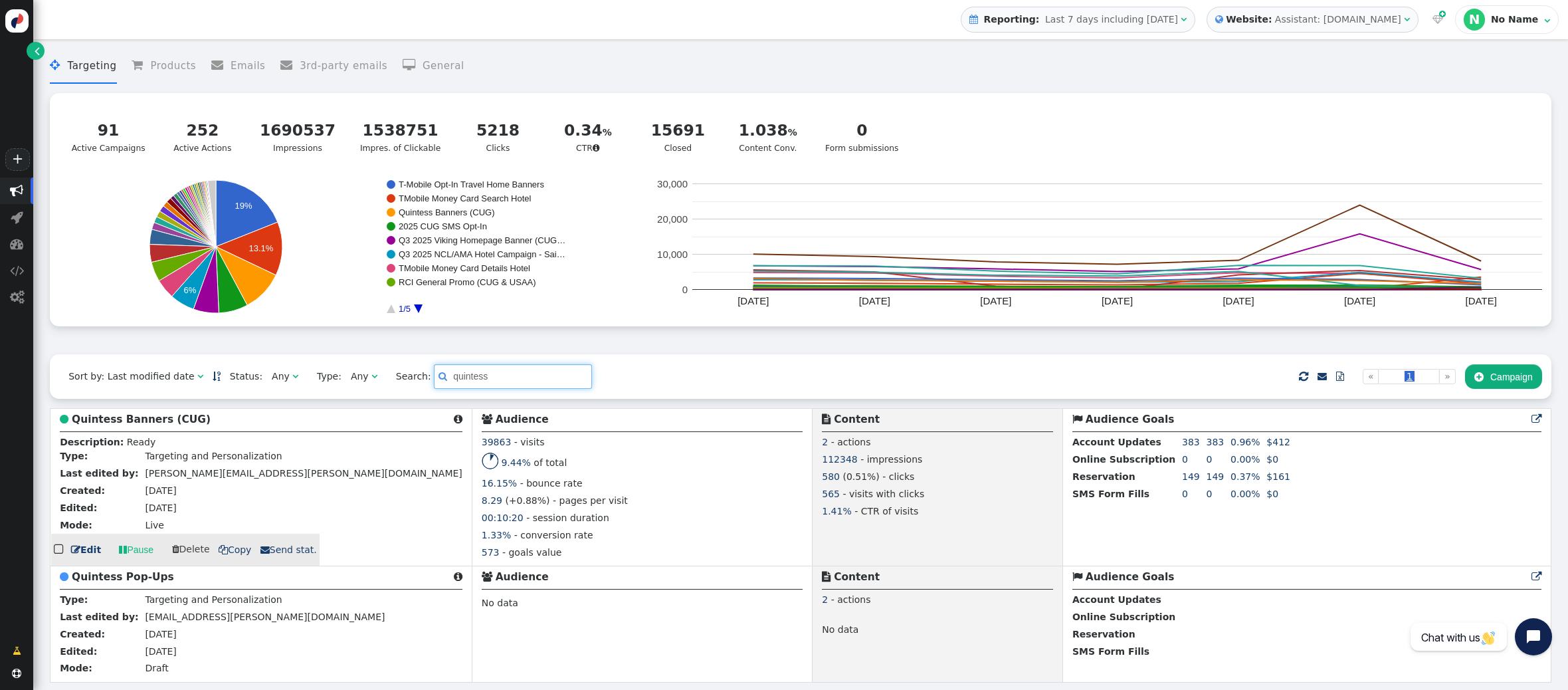
type input "quintess"
click at [141, 424] on b "Quintess Banners (CUG)" at bounding box center [141, 420] width 139 height 12
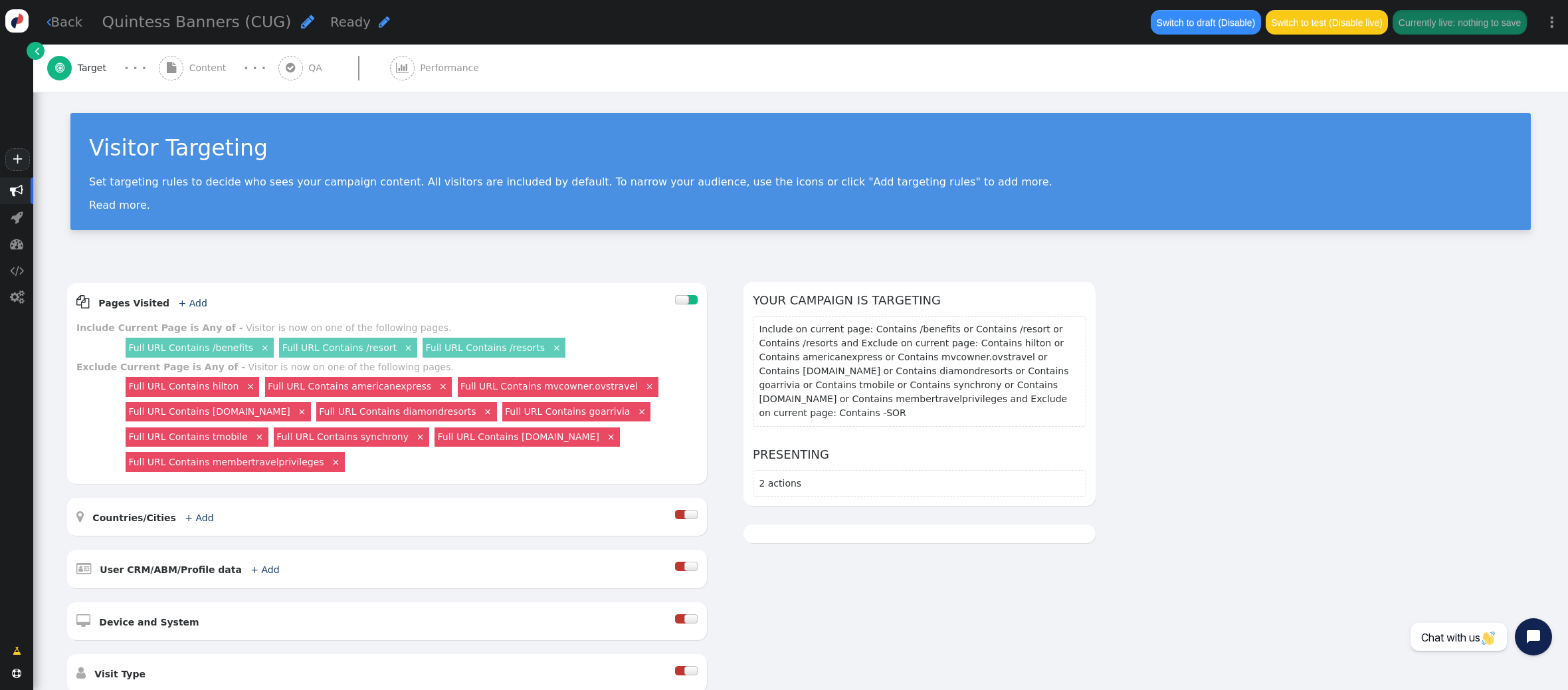
click at [194, 68] on span "Content" at bounding box center [210, 68] width 42 height 14
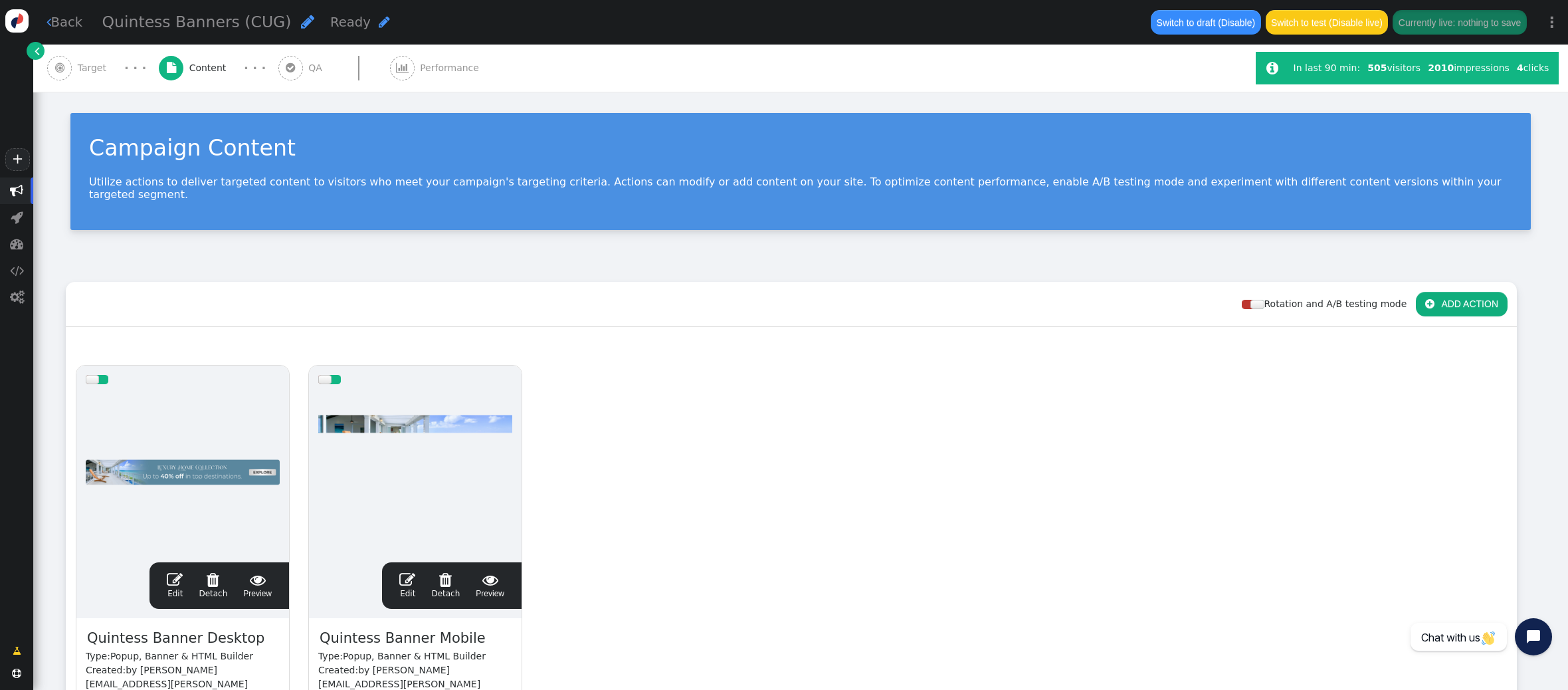
scroll to position [229, 0]
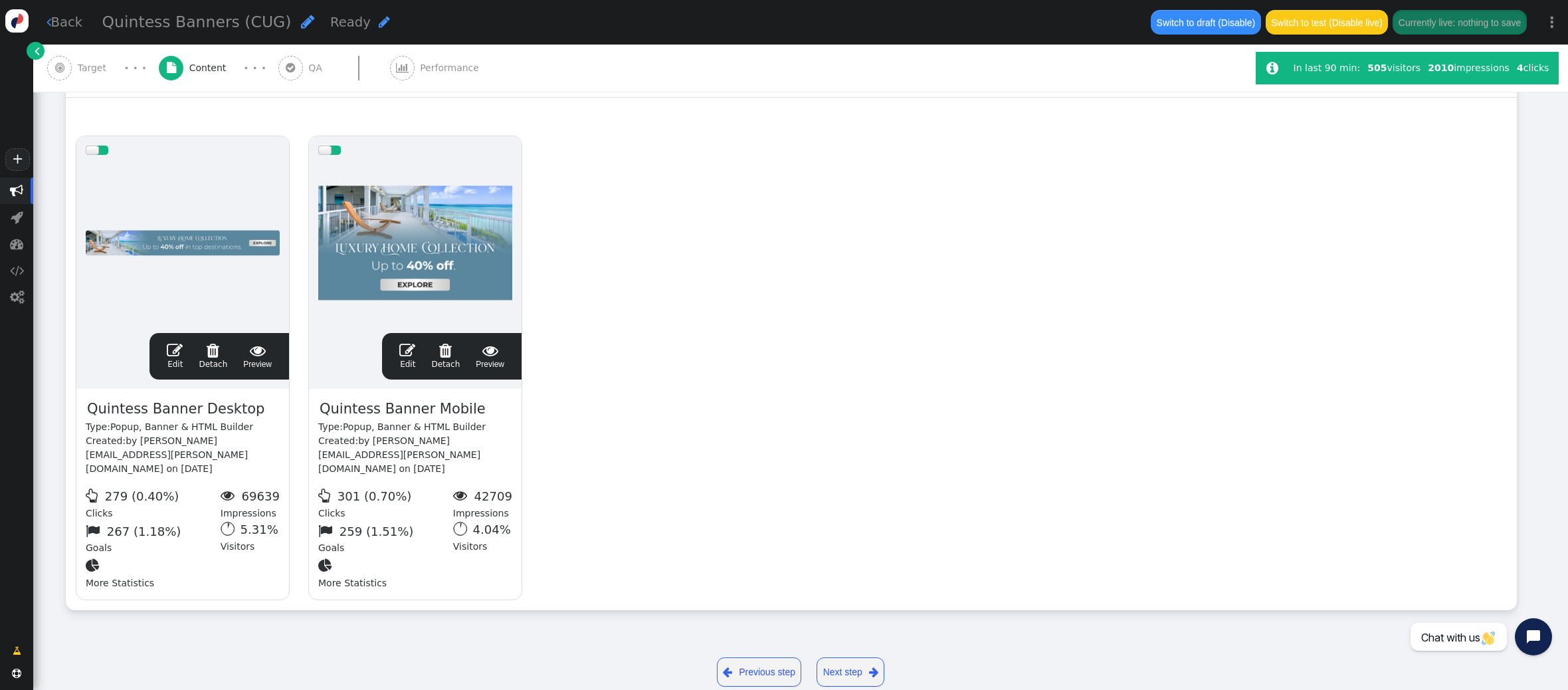
click at [175, 342] on span "" at bounding box center [175, 350] width 16 height 16
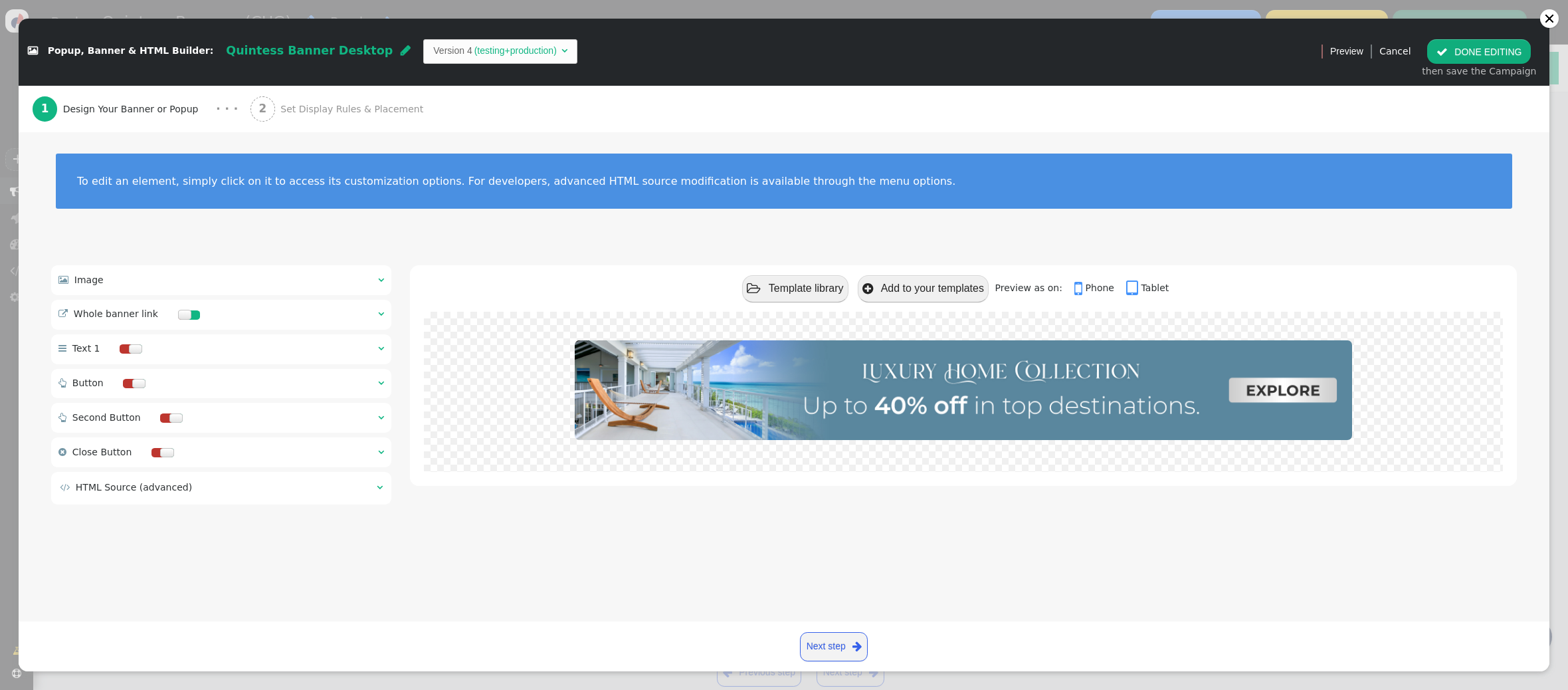
click at [286, 110] on span "Set Display Rules & Placement" at bounding box center [354, 109] width 148 height 14
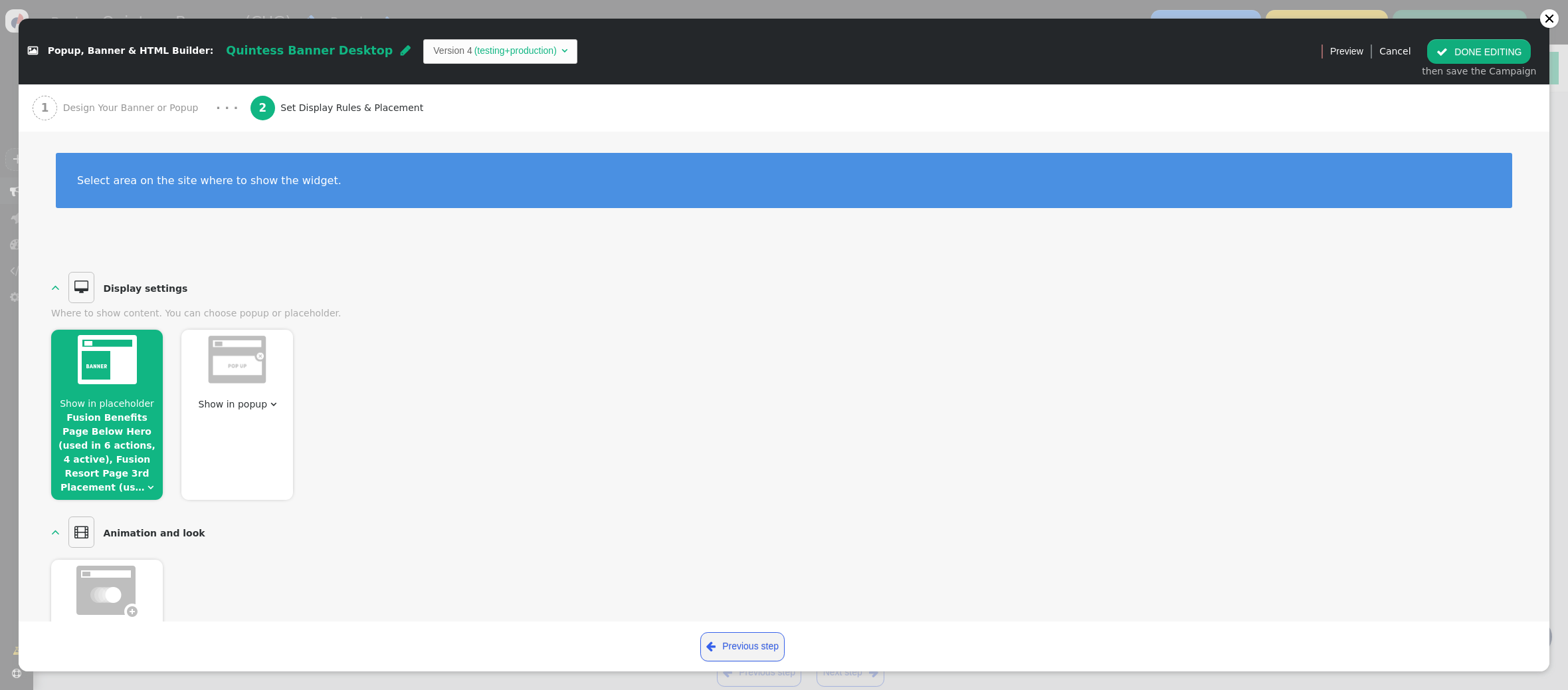
click at [112, 401] on span "Show in placeholder" at bounding box center [107, 404] width 94 height 11
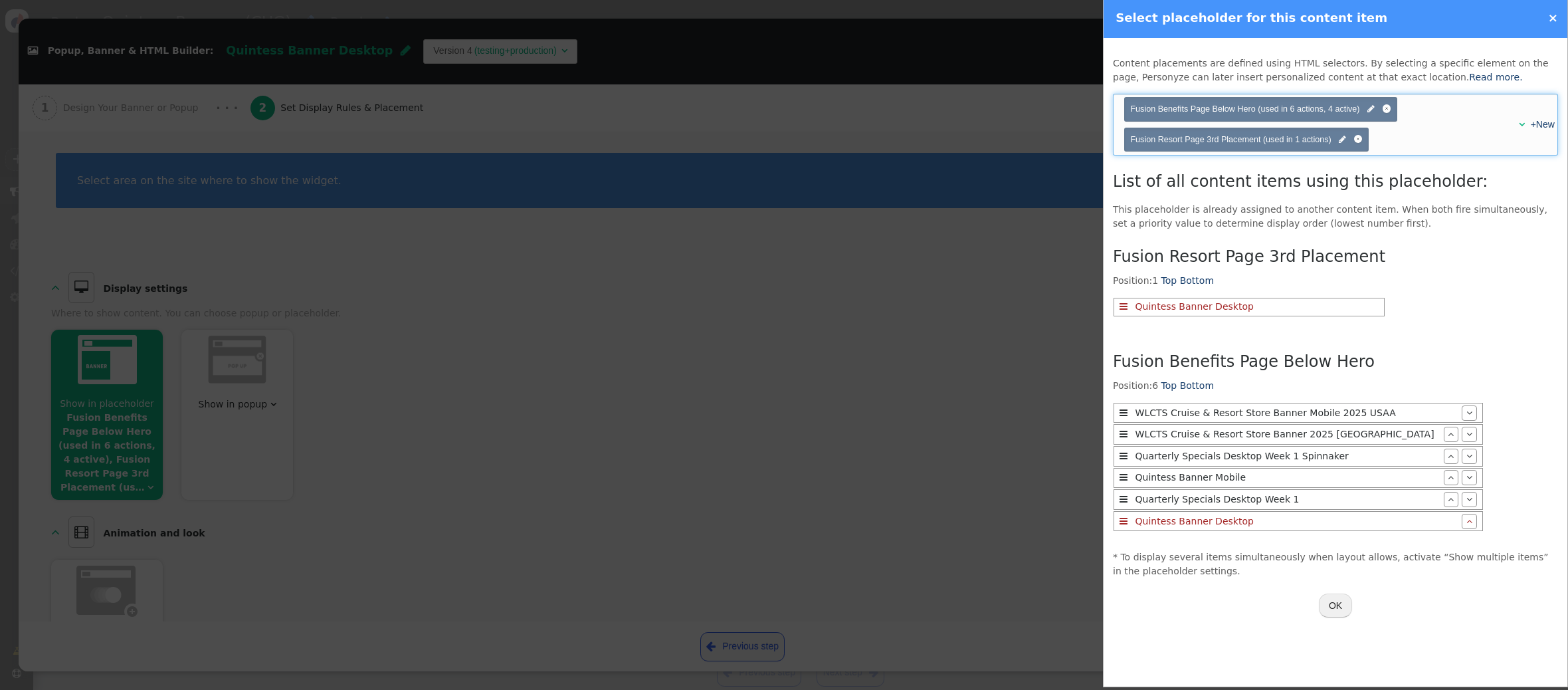
click at [1520, 125] on span "" at bounding box center [1522, 124] width 6 height 9
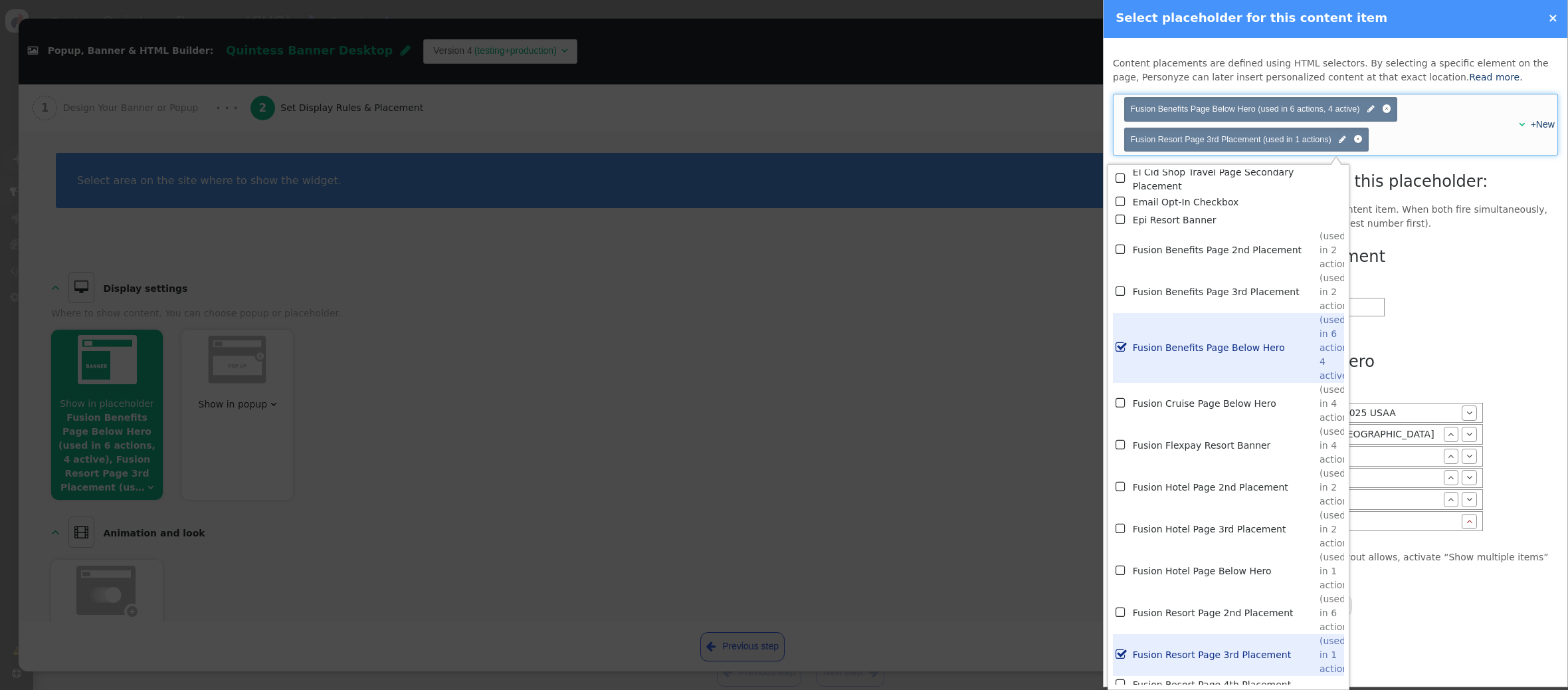
scroll to position [2903, 0]
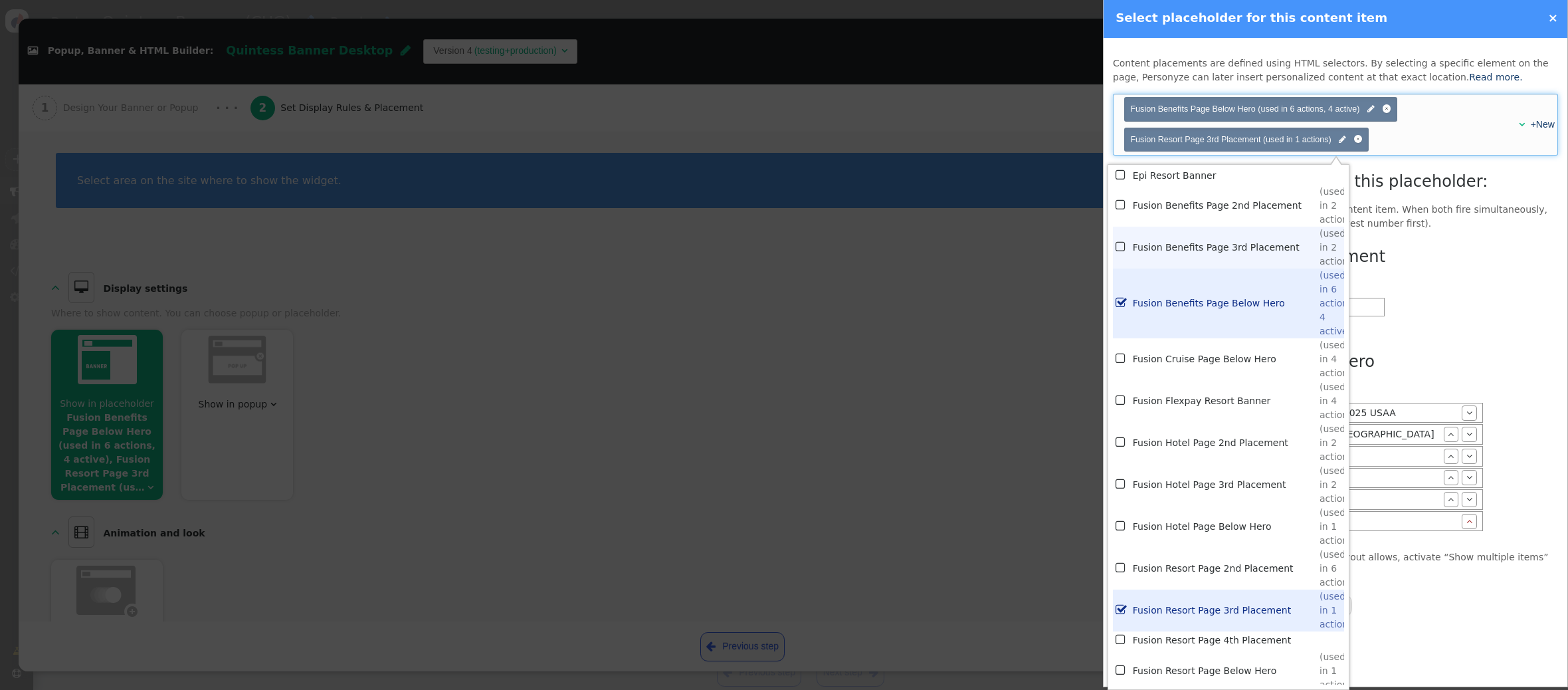
click at [1239, 253] on td "Fusion Benefits Page 3rd Placement" at bounding box center [1226, 247] width 187 height 42
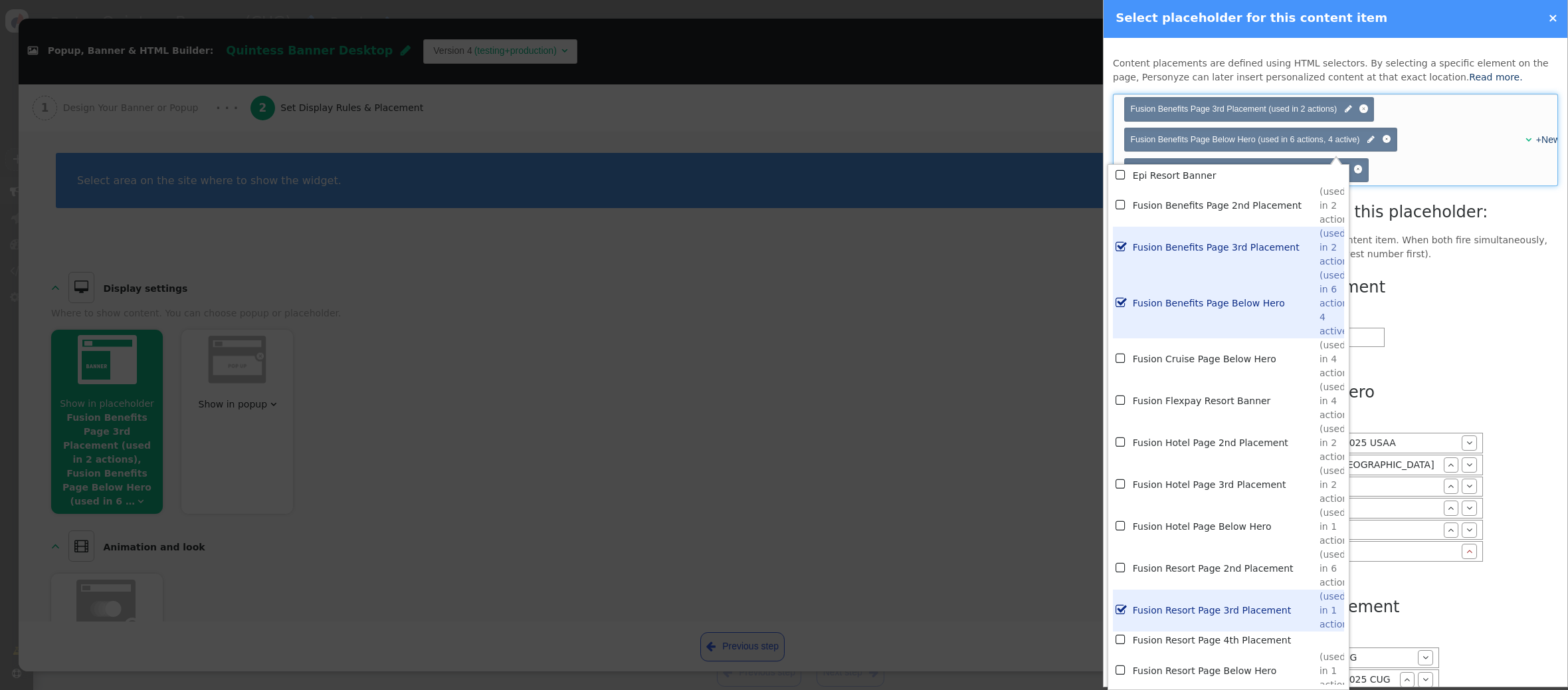
click at [1481, 135] on div "Choose placeholder(s) Fusion Benefits Page 3rd Placement (used in 2 actions)  …" at bounding box center [1319, 139] width 391 height 91
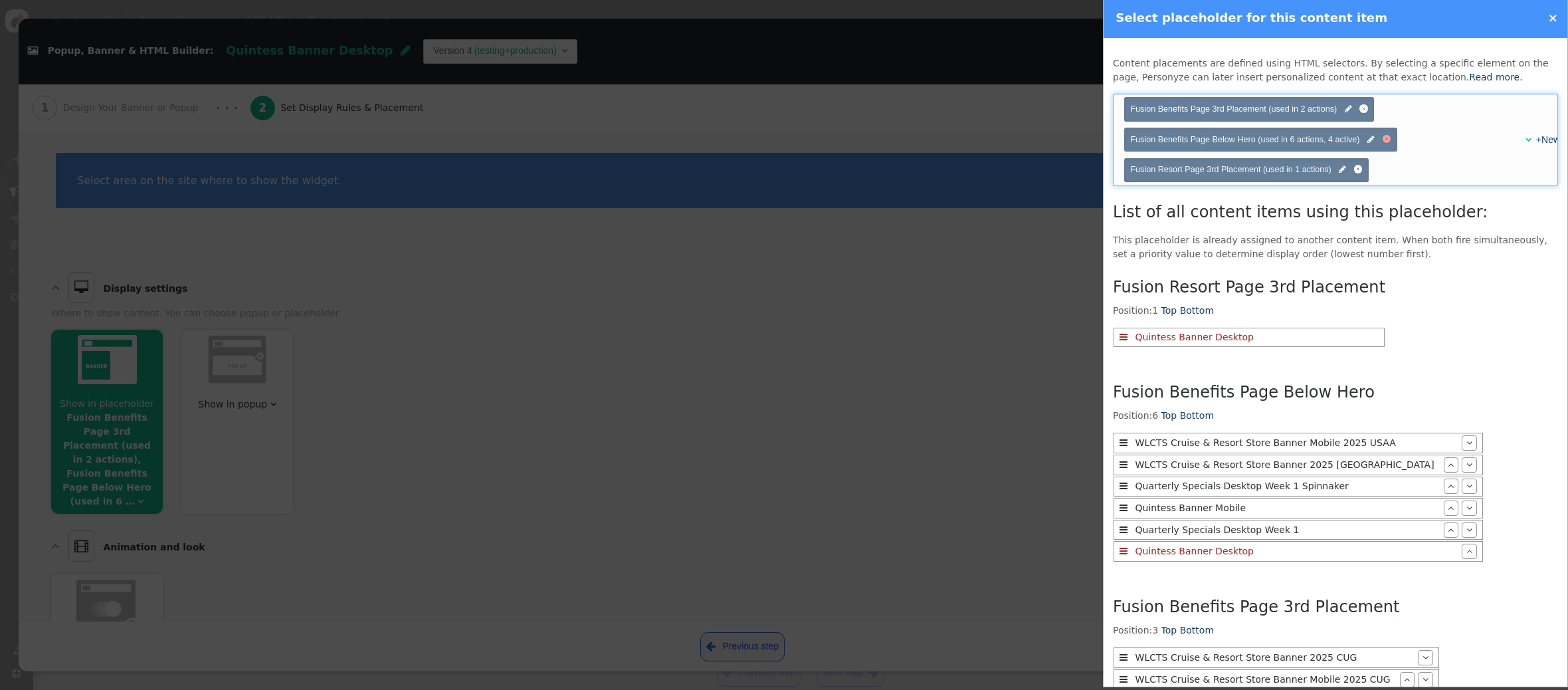
click at [1388, 139] on div at bounding box center [1386, 139] width 3 height 3
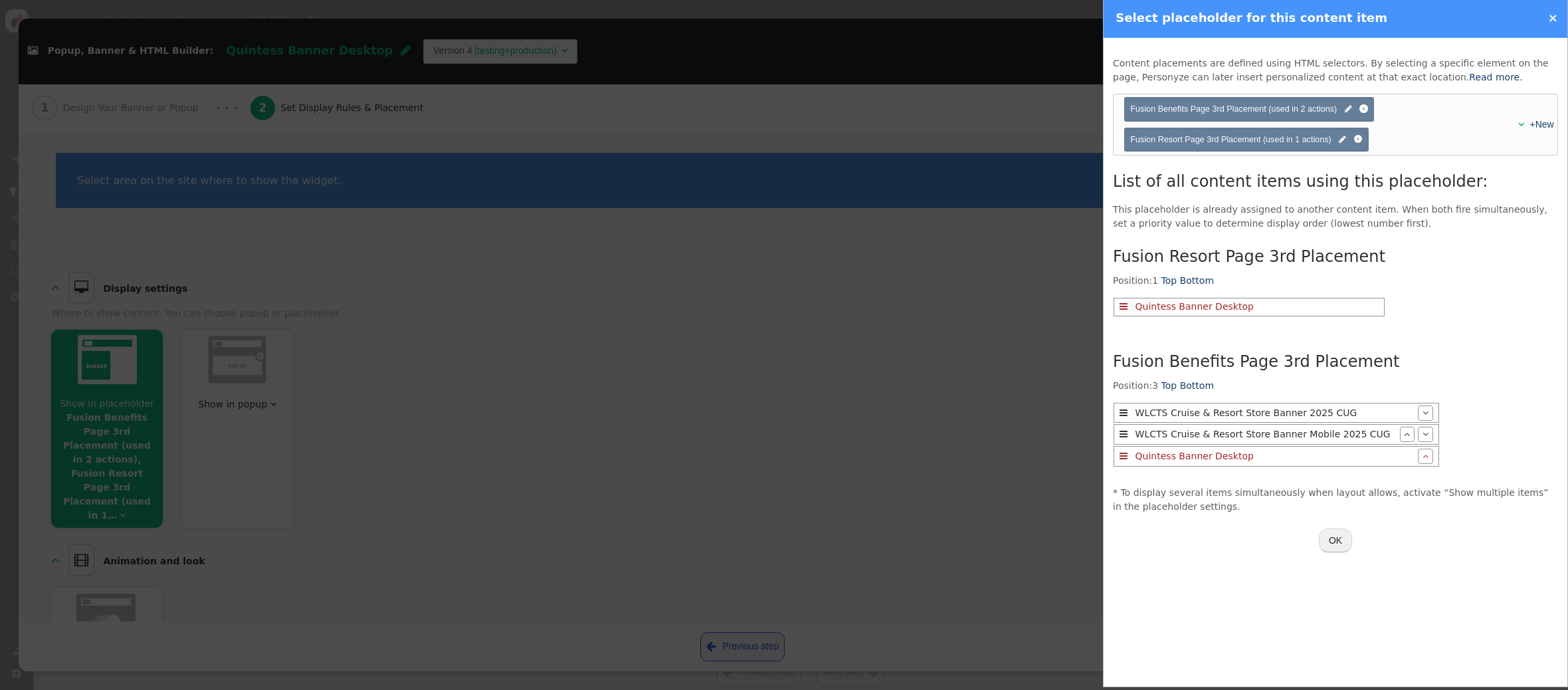
click at [1329, 541] on button "OK" at bounding box center [1335, 540] width 33 height 24
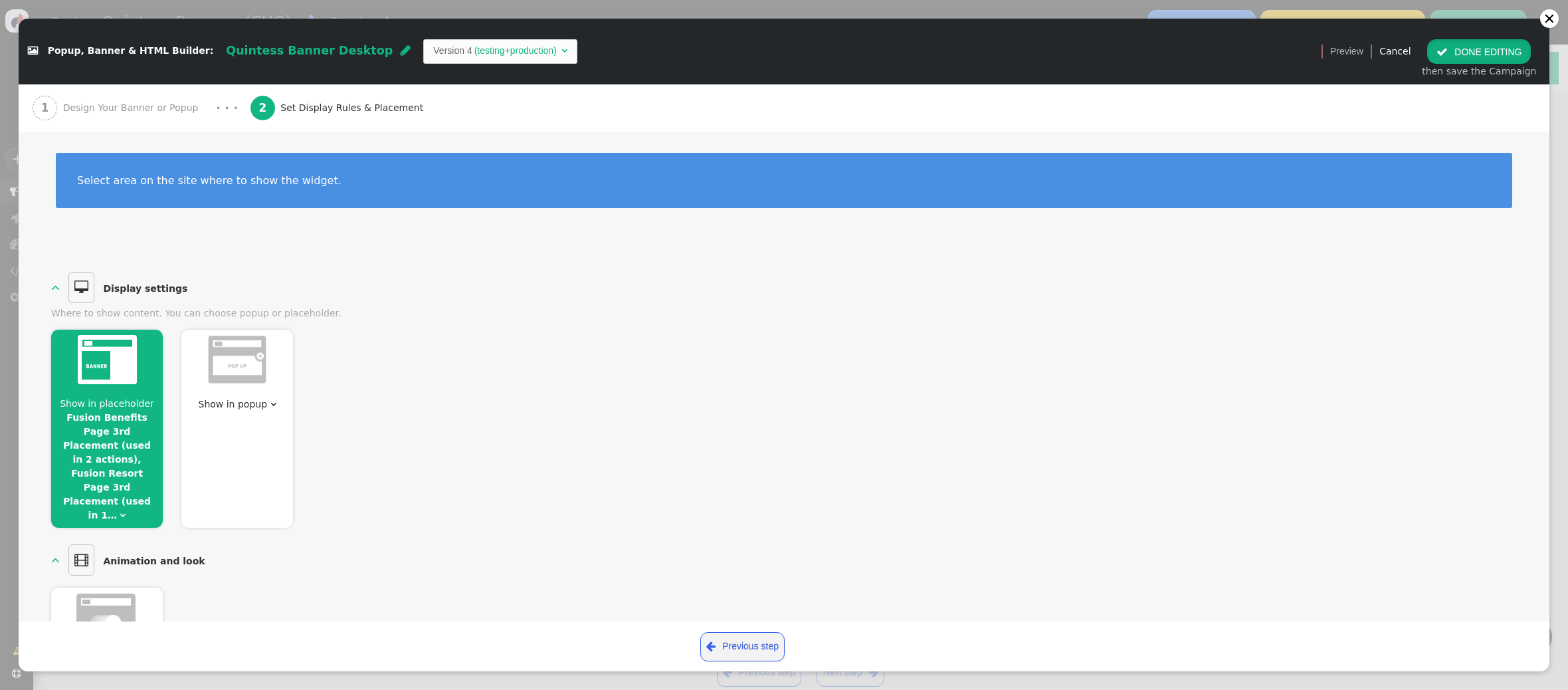
click at [1477, 52] on button " DONE EDITING" at bounding box center [1479, 51] width 104 height 24
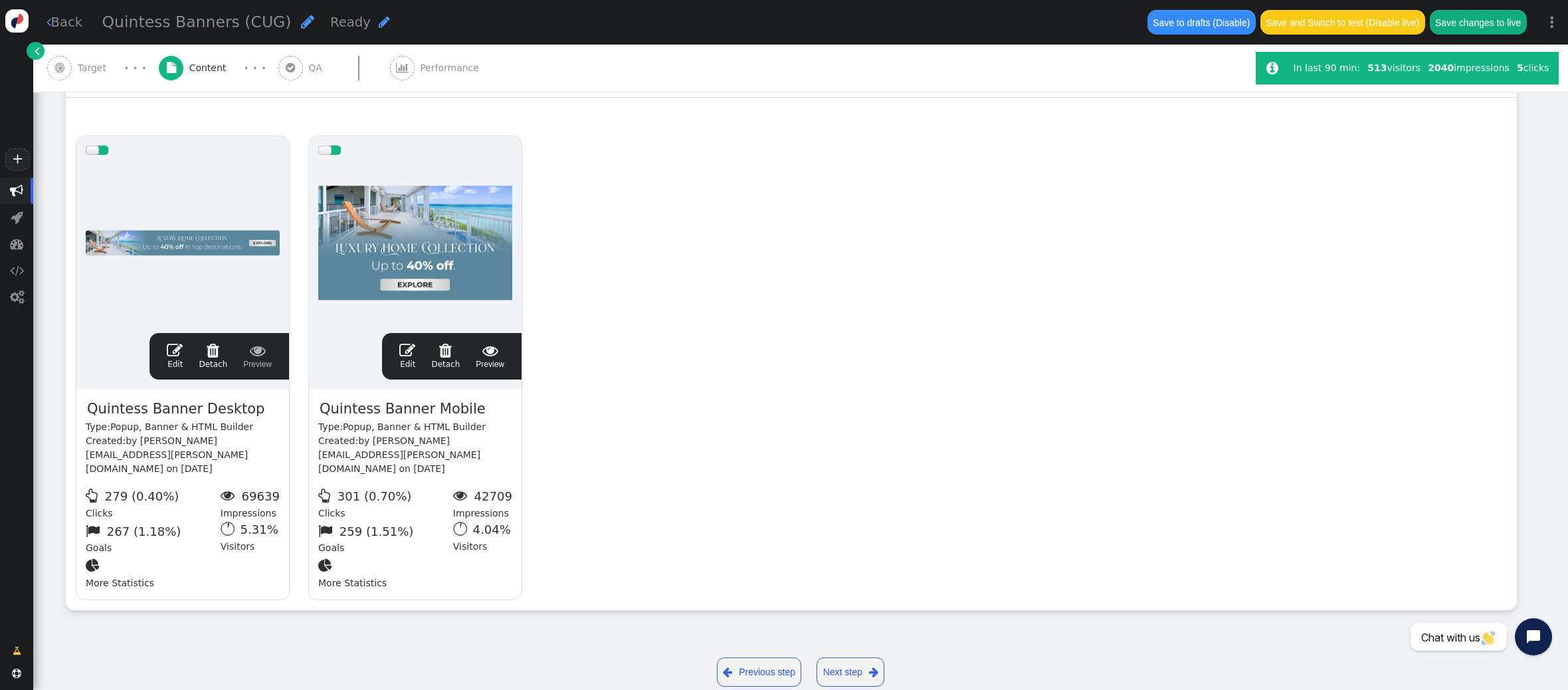
click at [405, 342] on span "" at bounding box center [407, 350] width 16 height 16
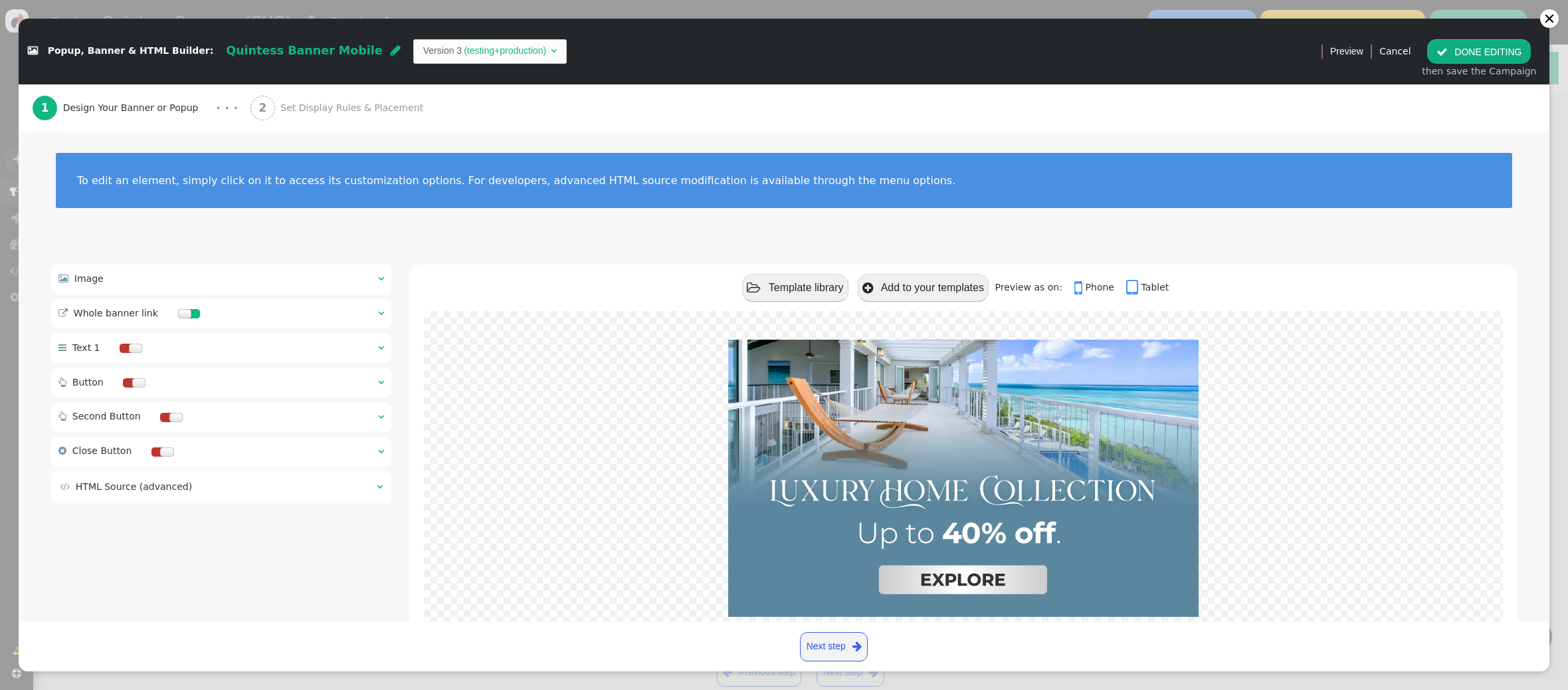
click at [330, 114] on span "Set Display Rules & Placement" at bounding box center [354, 108] width 148 height 14
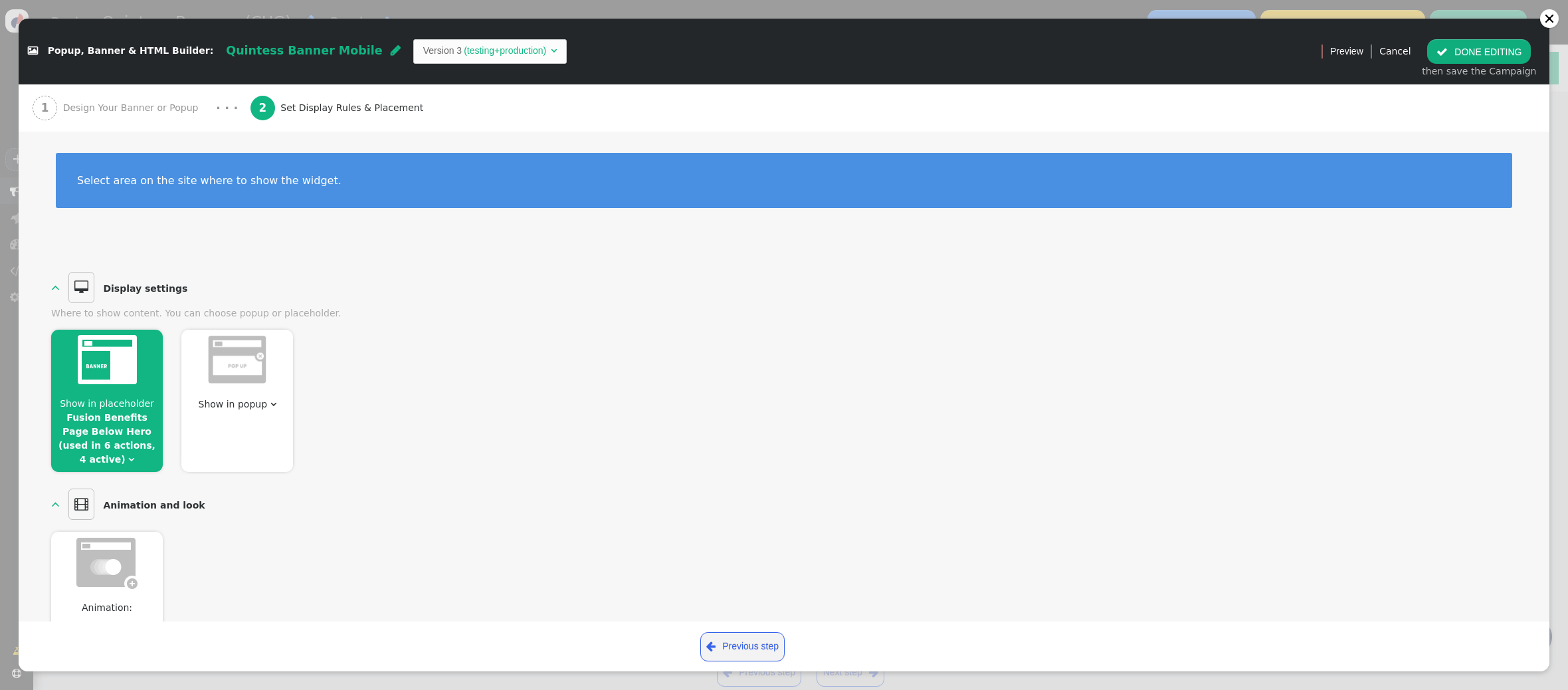
click at [116, 413] on link "Fusion Benefits Page Below Hero (used in 6 actions, 4 active)" at bounding box center [107, 438] width 97 height 52
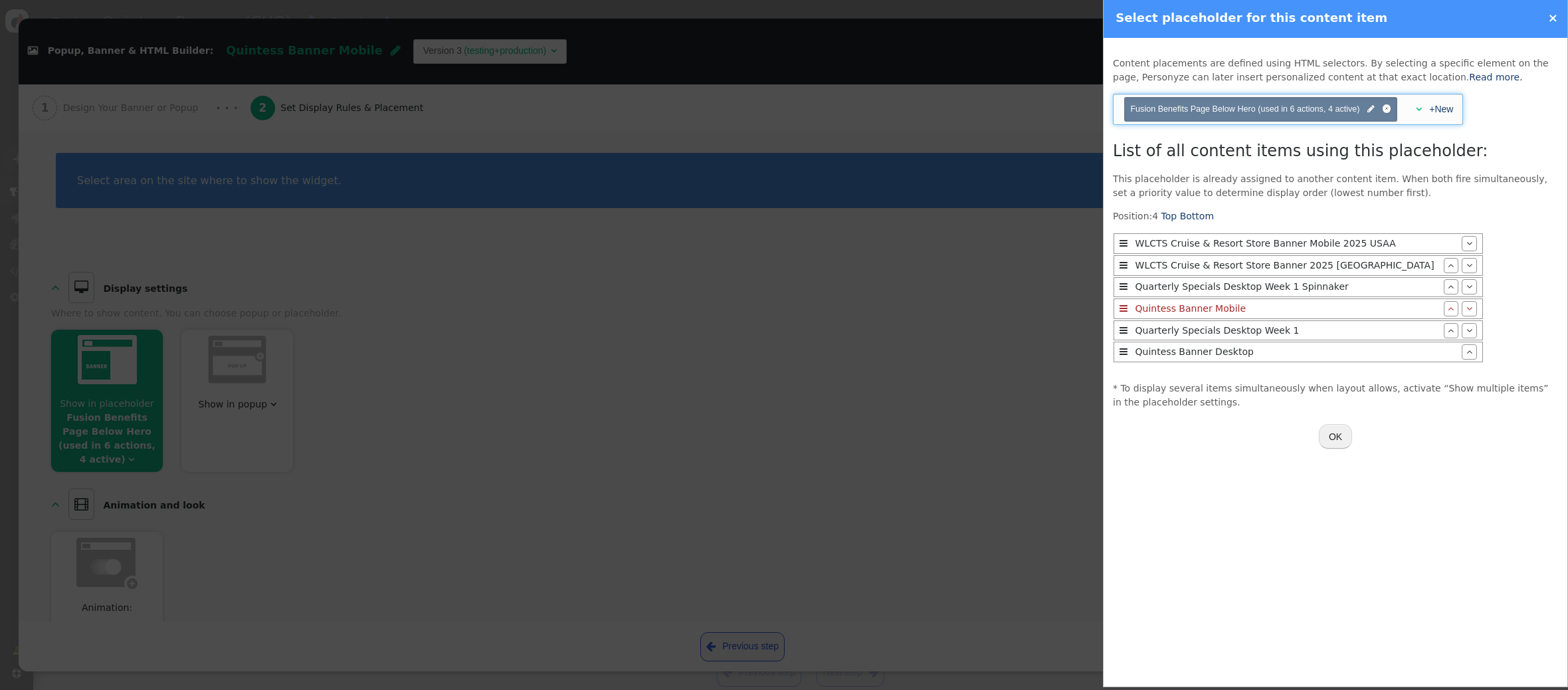
click at [1421, 110] on span "" at bounding box center [1418, 109] width 6 height 9
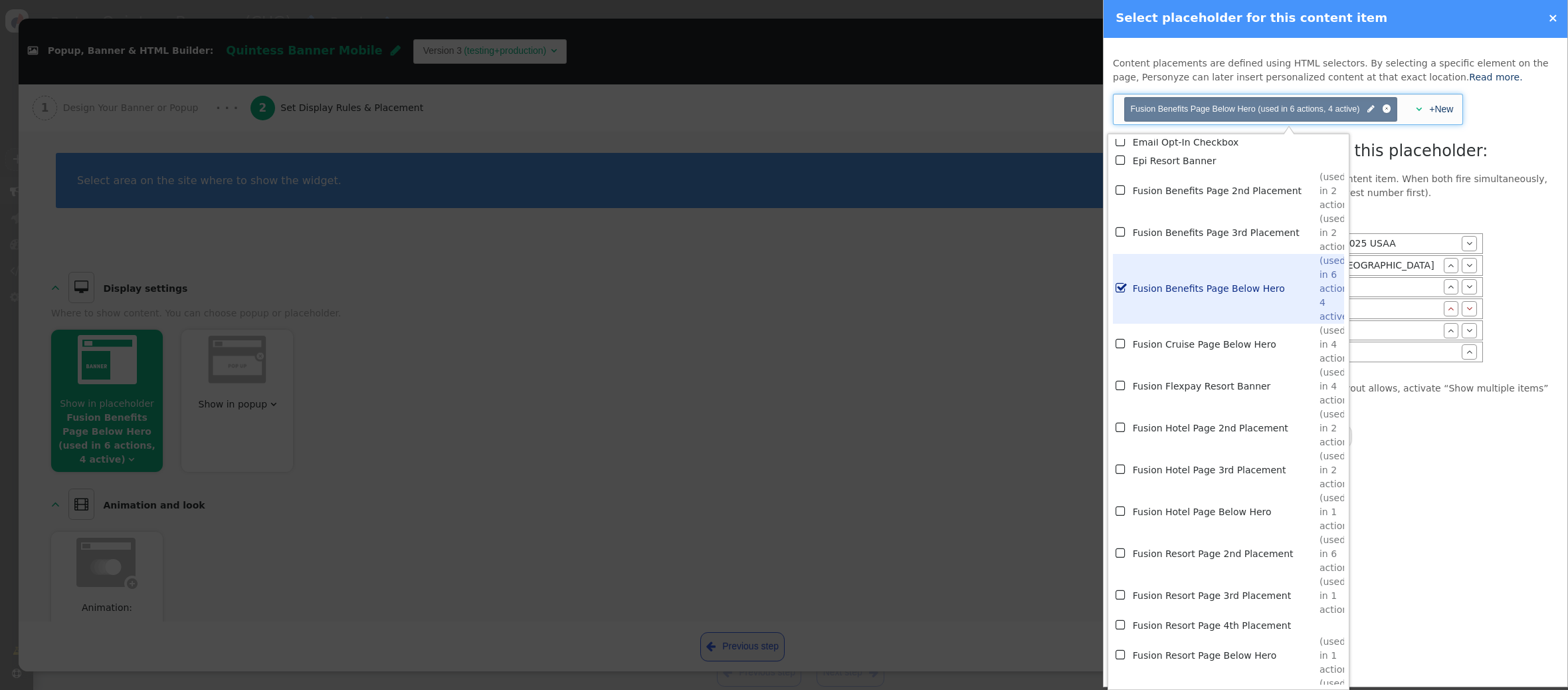
scroll to position [2888, 0]
click at [1221, 227] on td "Fusion Benefits Page 3rd Placement" at bounding box center [1226, 231] width 187 height 42
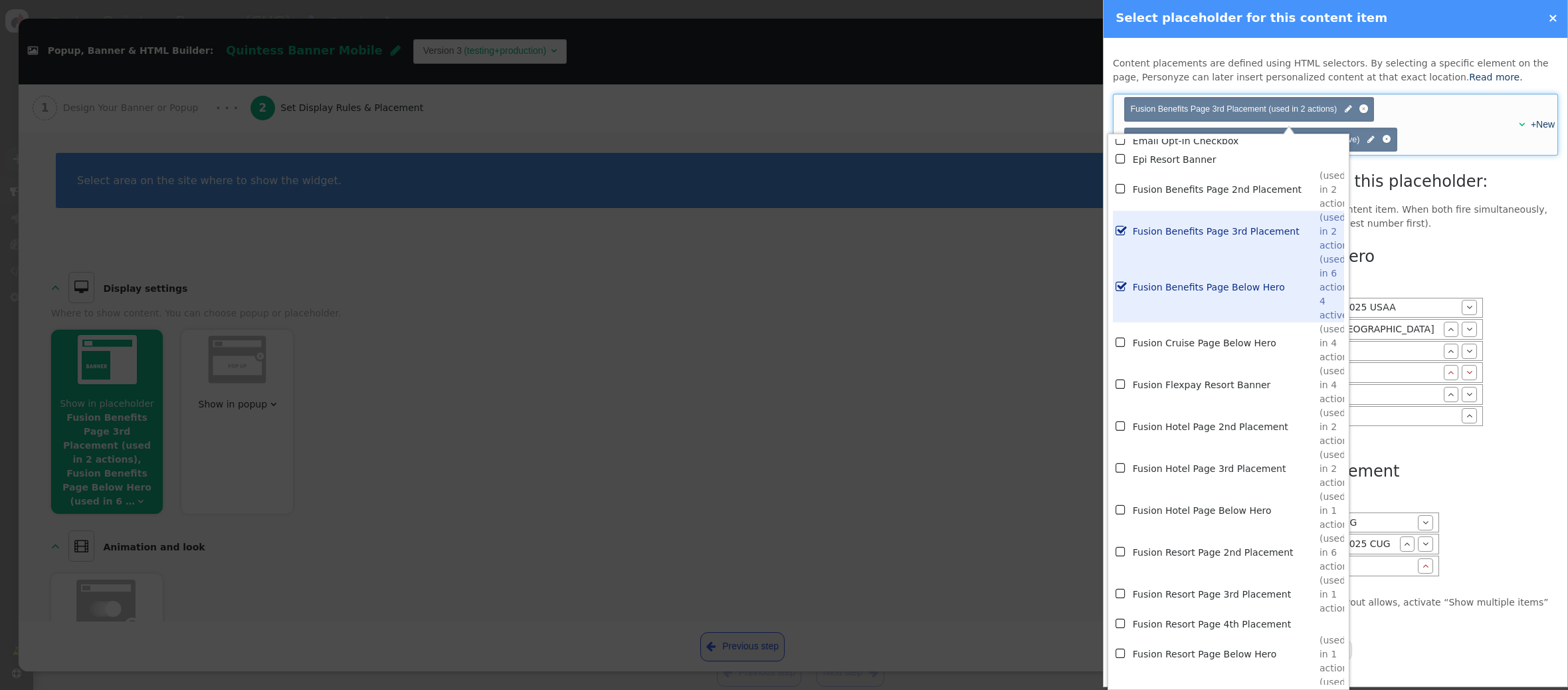
click at [1442, 114] on div "Choose placeholder(s) Fusion Benefits Page 3rd Placement (used in 2 actions)  …" at bounding box center [1315, 124] width 383 height 61
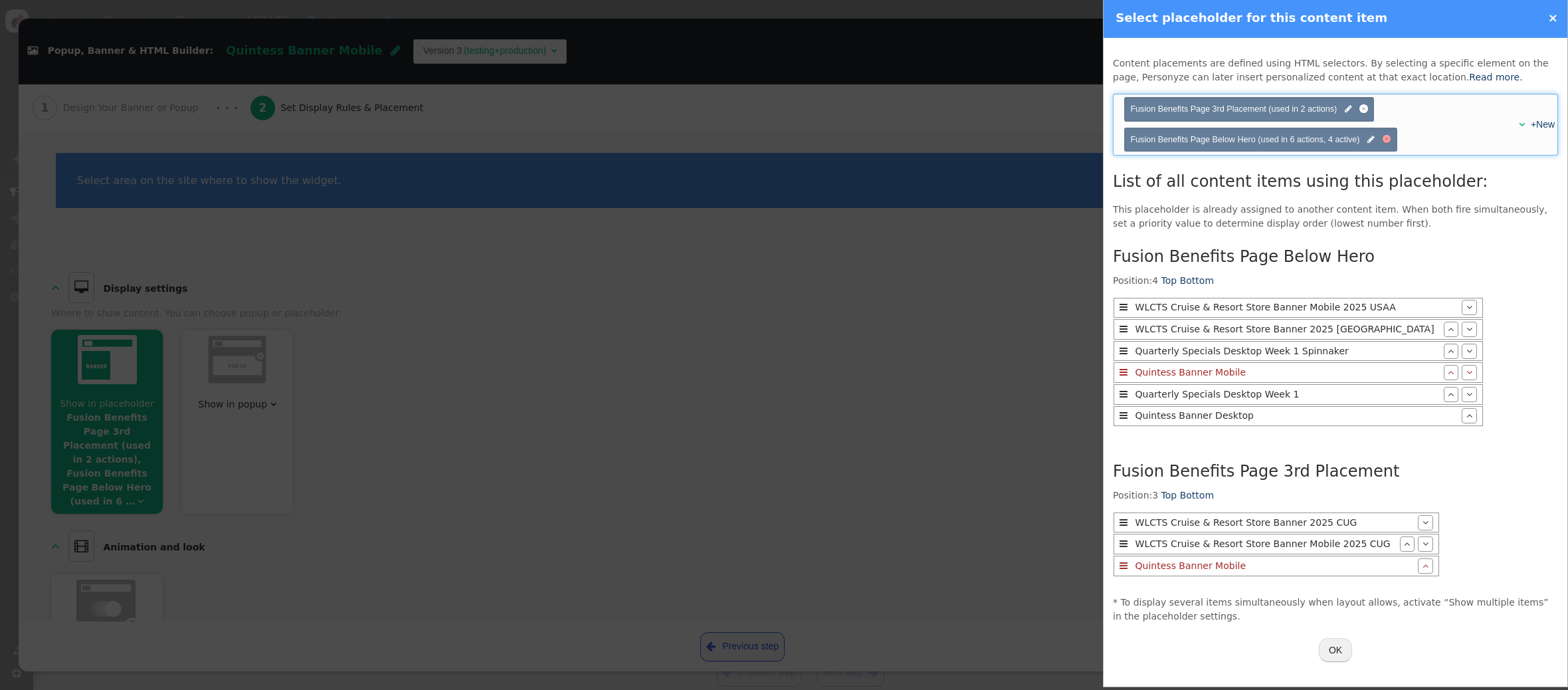
click at [1387, 139] on div at bounding box center [1386, 139] width 3 height 3
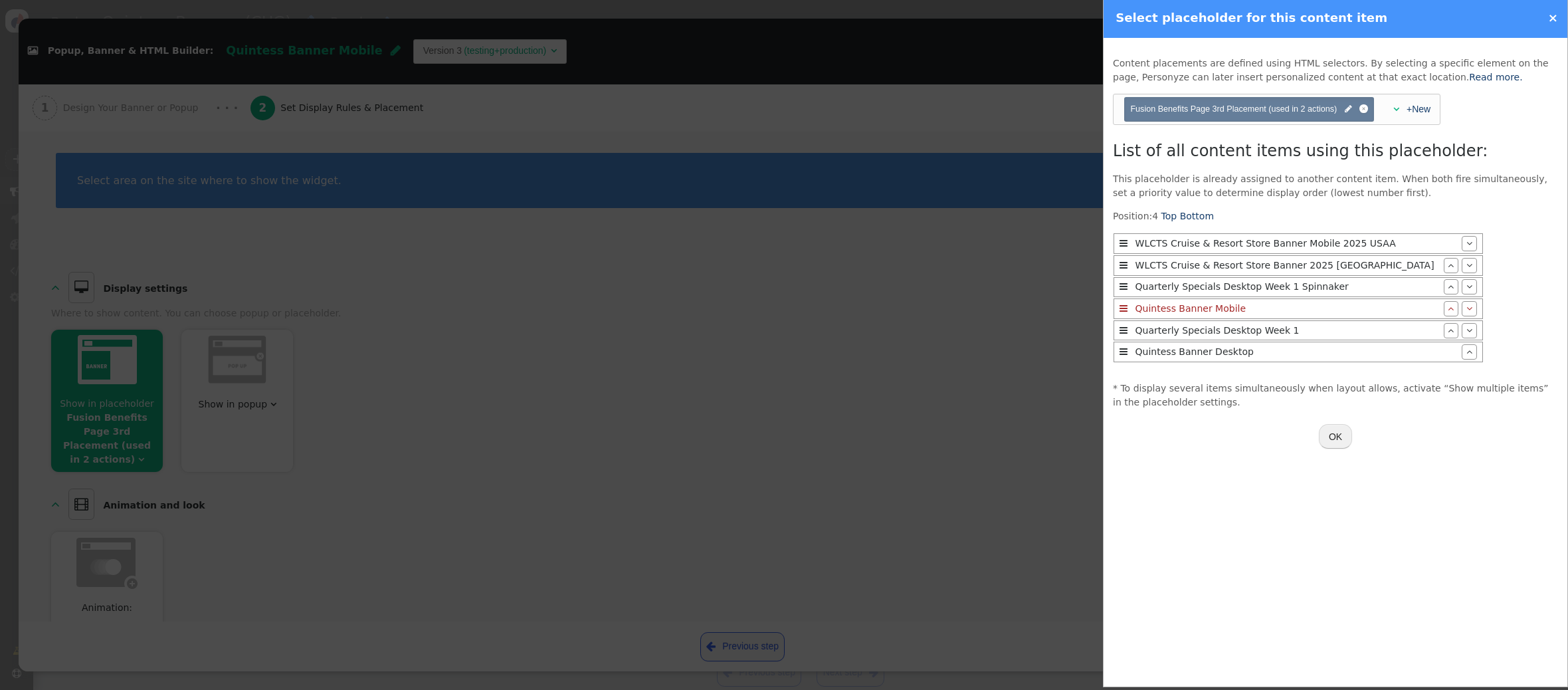
click at [1339, 443] on button "OK" at bounding box center [1335, 436] width 33 height 24
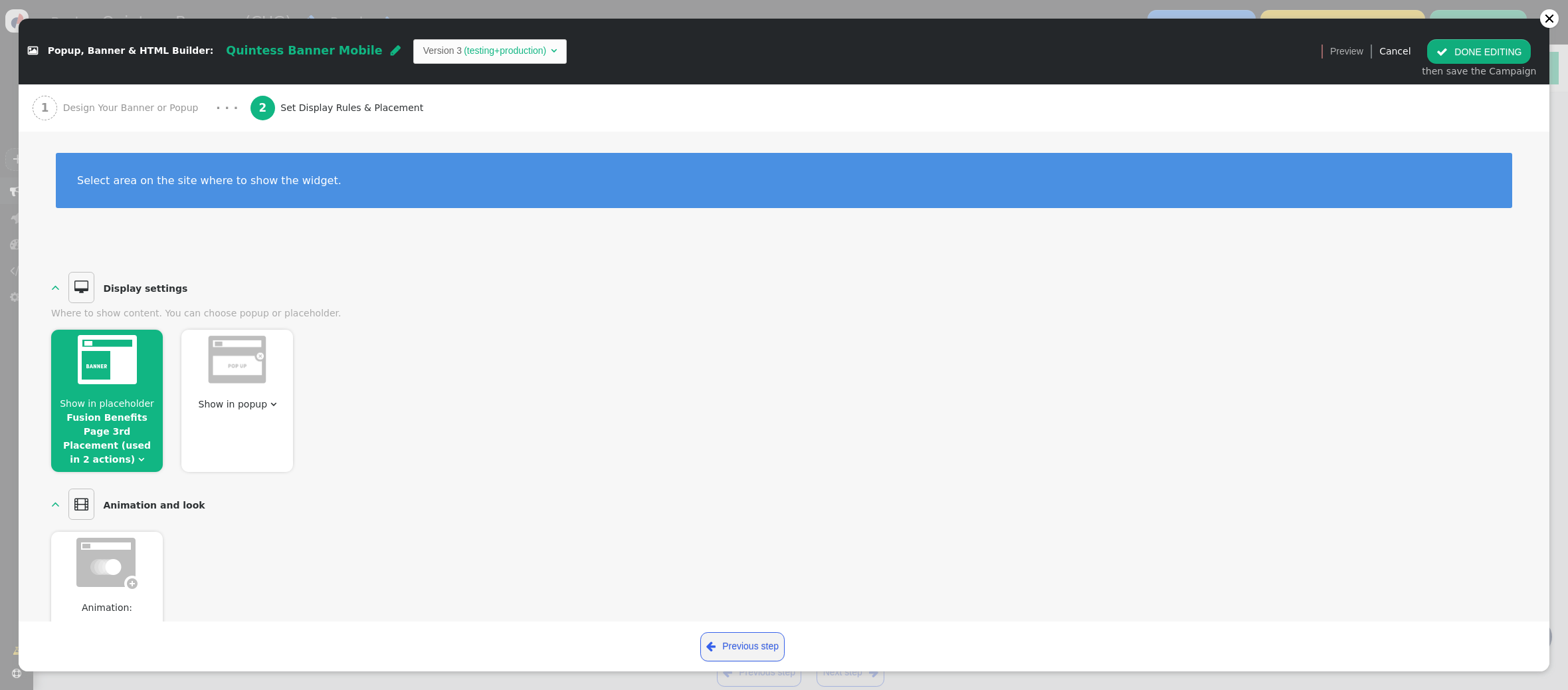
click at [1461, 53] on button " DONE EDITING" at bounding box center [1479, 51] width 104 height 24
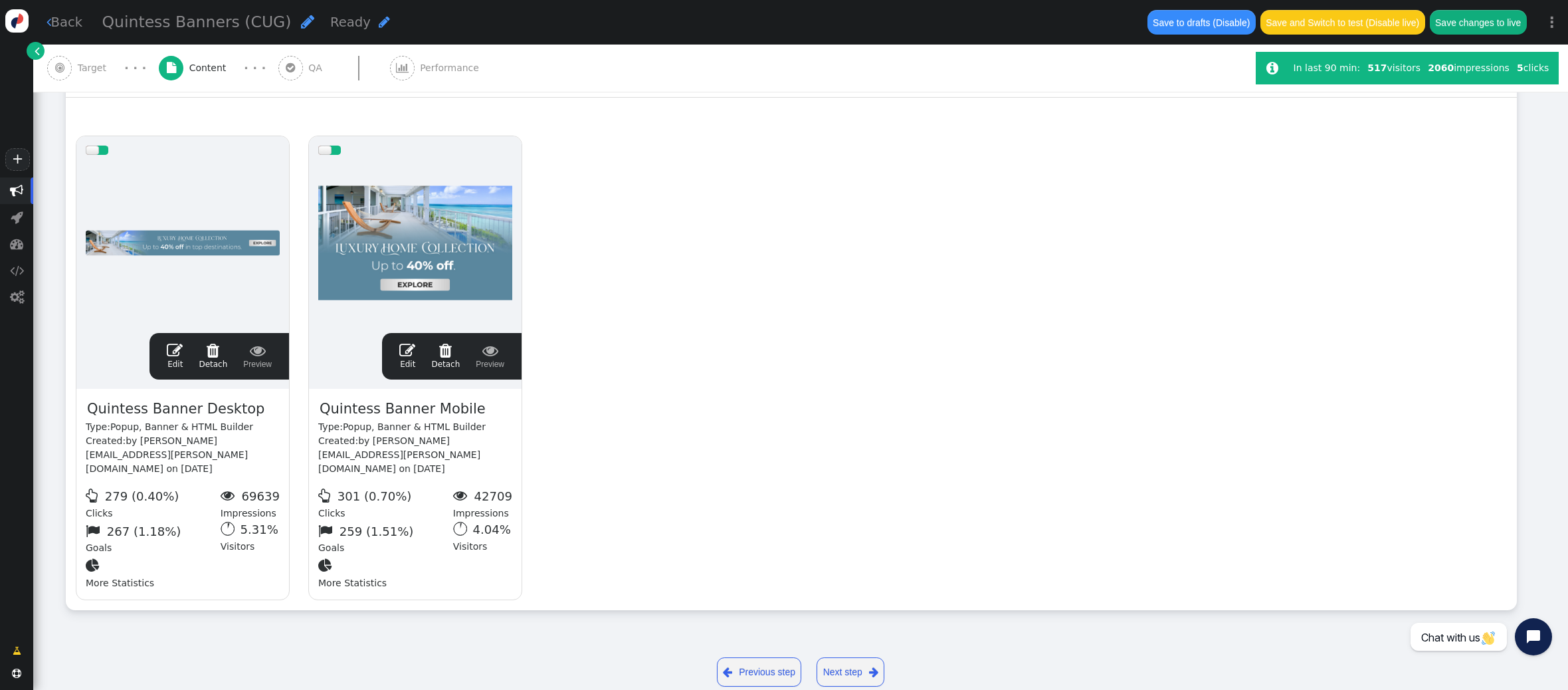
click at [180, 342] on span "" at bounding box center [175, 350] width 16 height 16
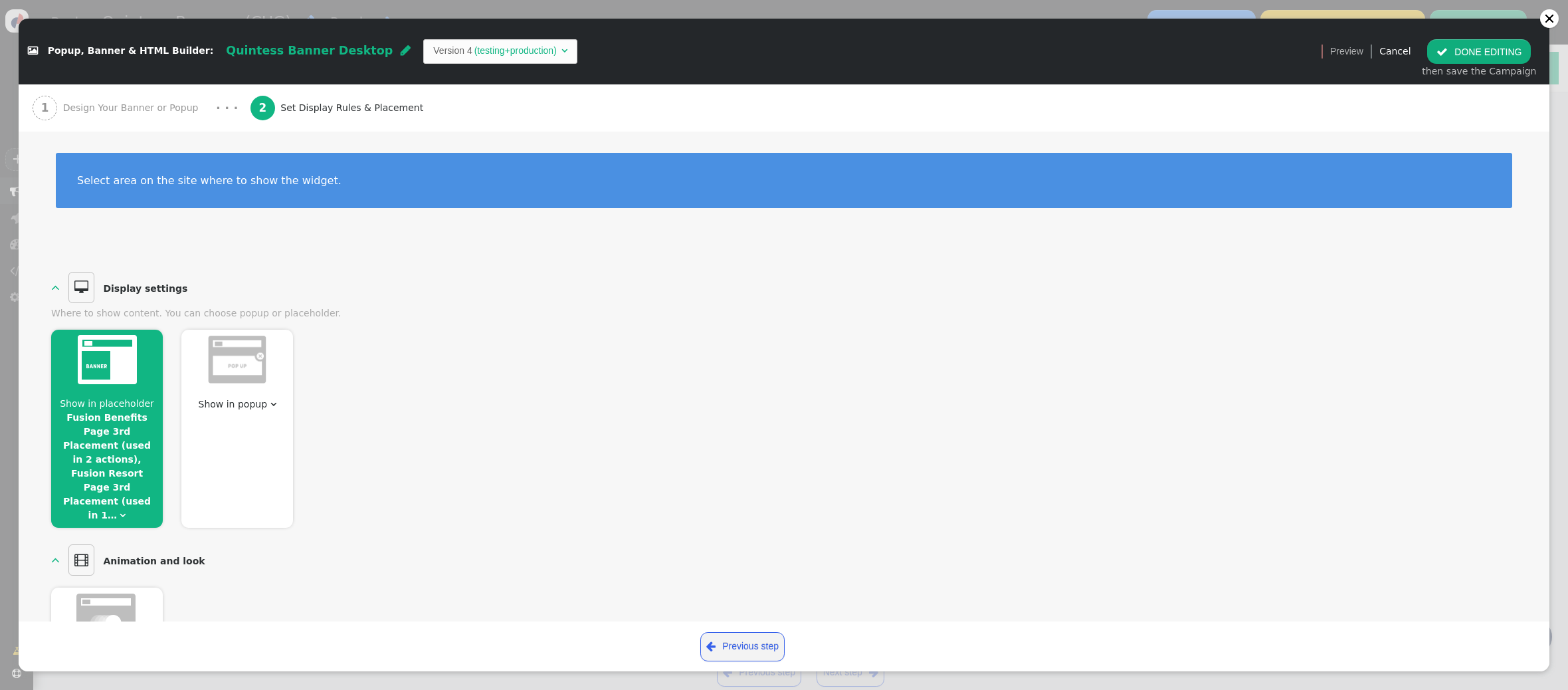
click at [1448, 54] on span "" at bounding box center [1442, 52] width 11 height 11
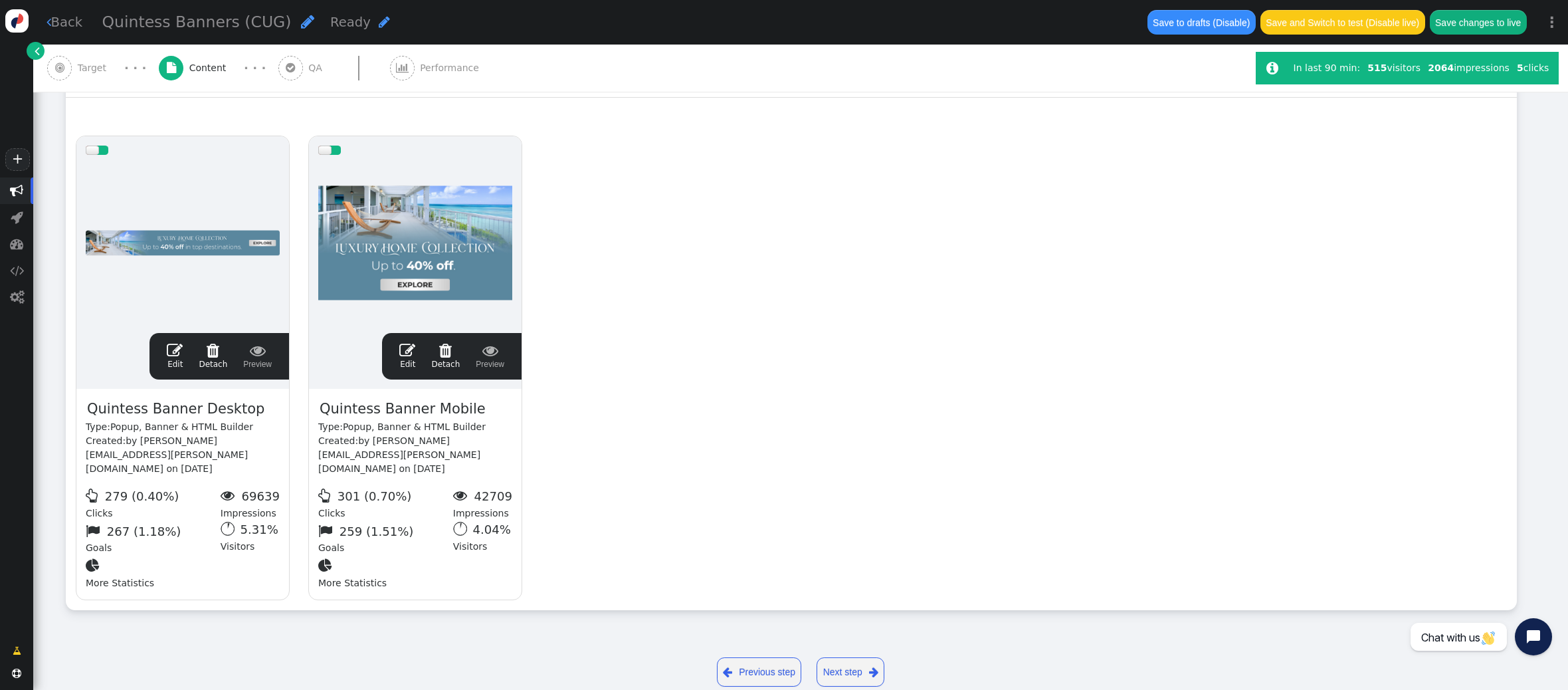
click at [408, 342] on span "" at bounding box center [407, 350] width 16 height 16
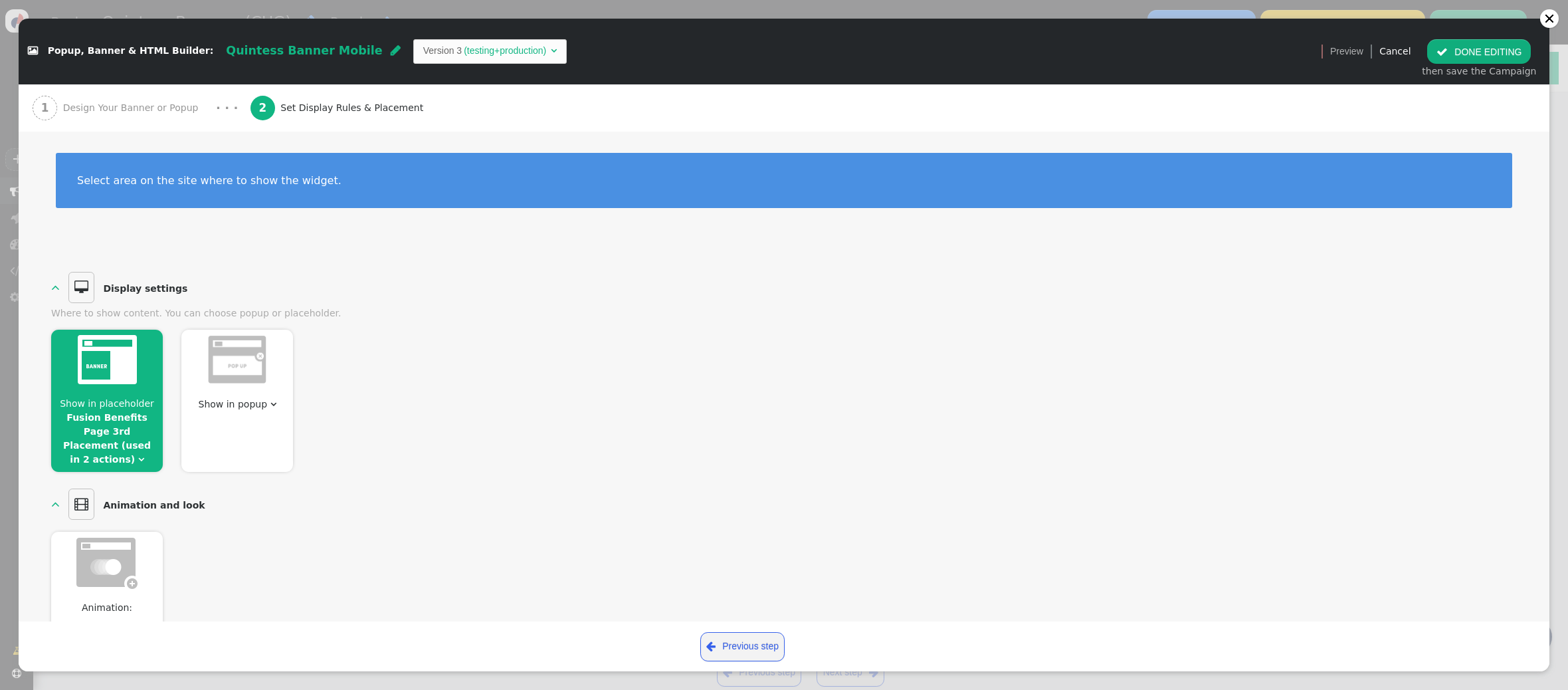
click at [114, 387] on div at bounding box center [107, 362] width 112 height 65
click at [136, 381] on img at bounding box center [108, 359] width 59 height 49
click at [130, 435] on link "Fusion Benefits Page 3rd Placement (used in 2 actions)" at bounding box center [107, 438] width 87 height 52
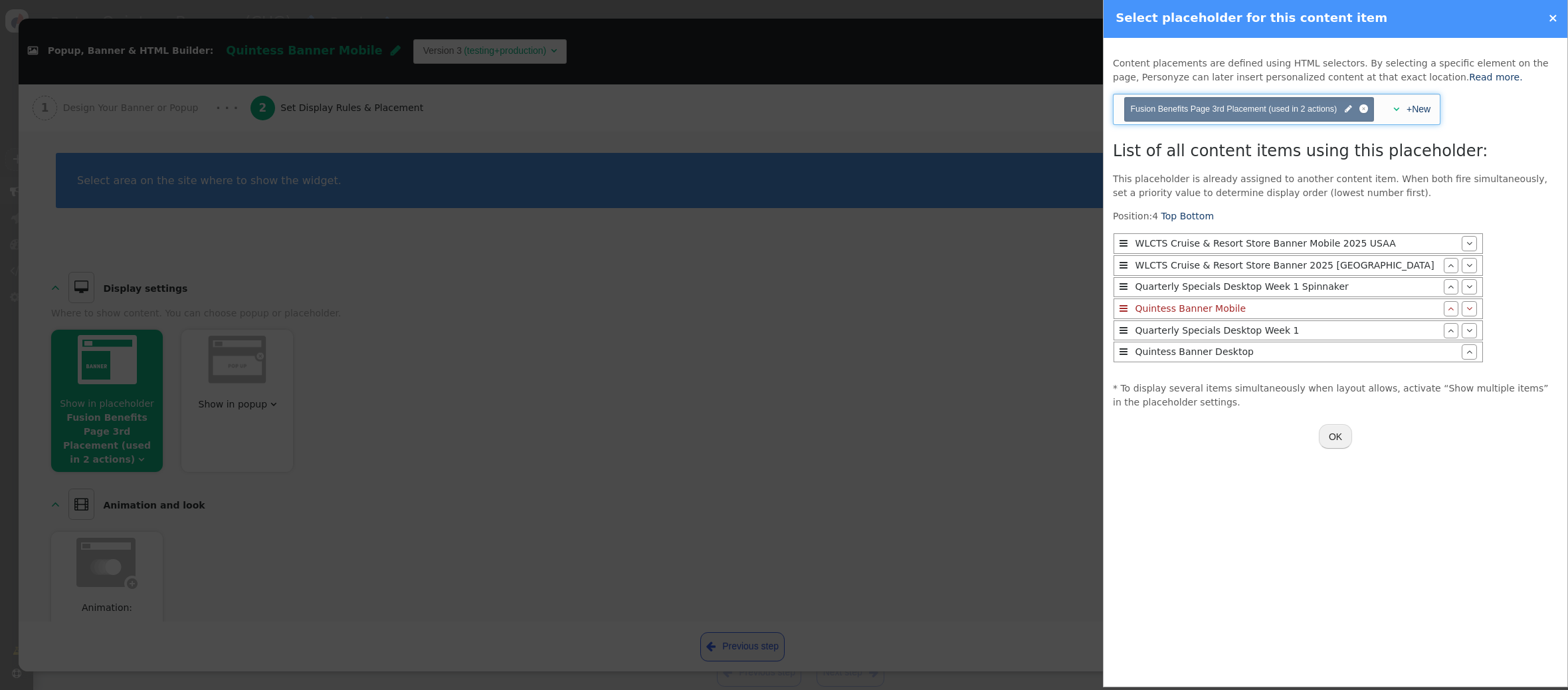
click at [1396, 108] on span "" at bounding box center [1396, 109] width 6 height 9
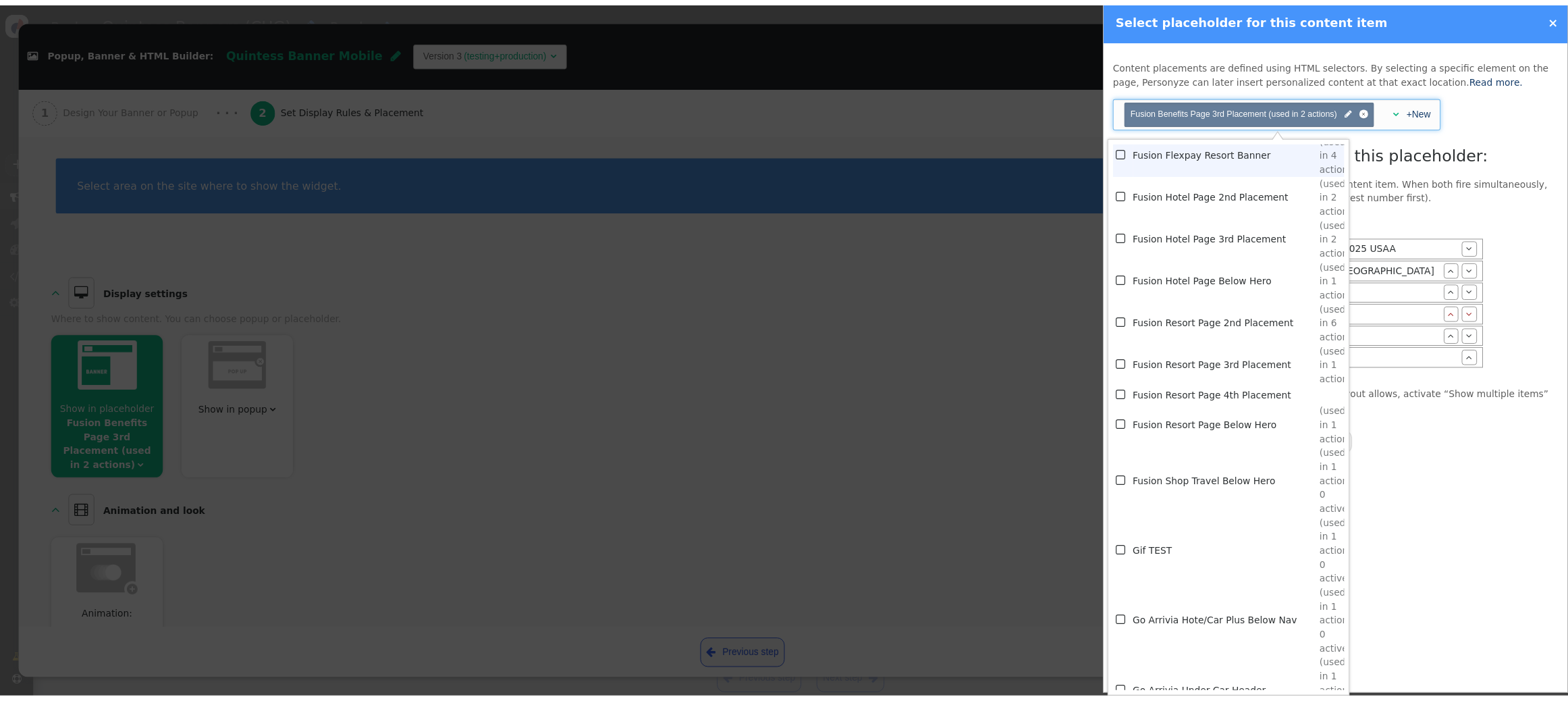
scroll to position [3175, 0]
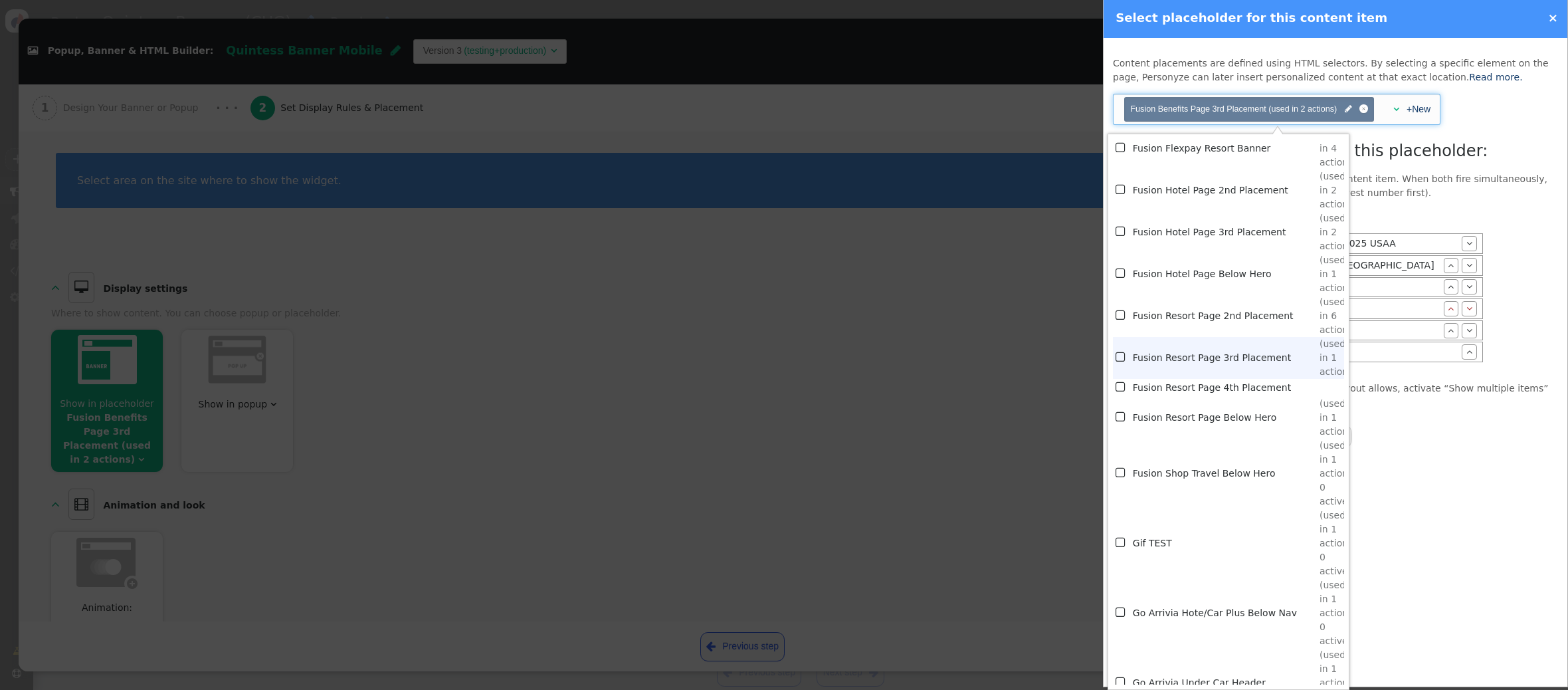
click at [1225, 360] on td "Fusion Resort Page 3rd Placement" at bounding box center [1226, 358] width 187 height 42
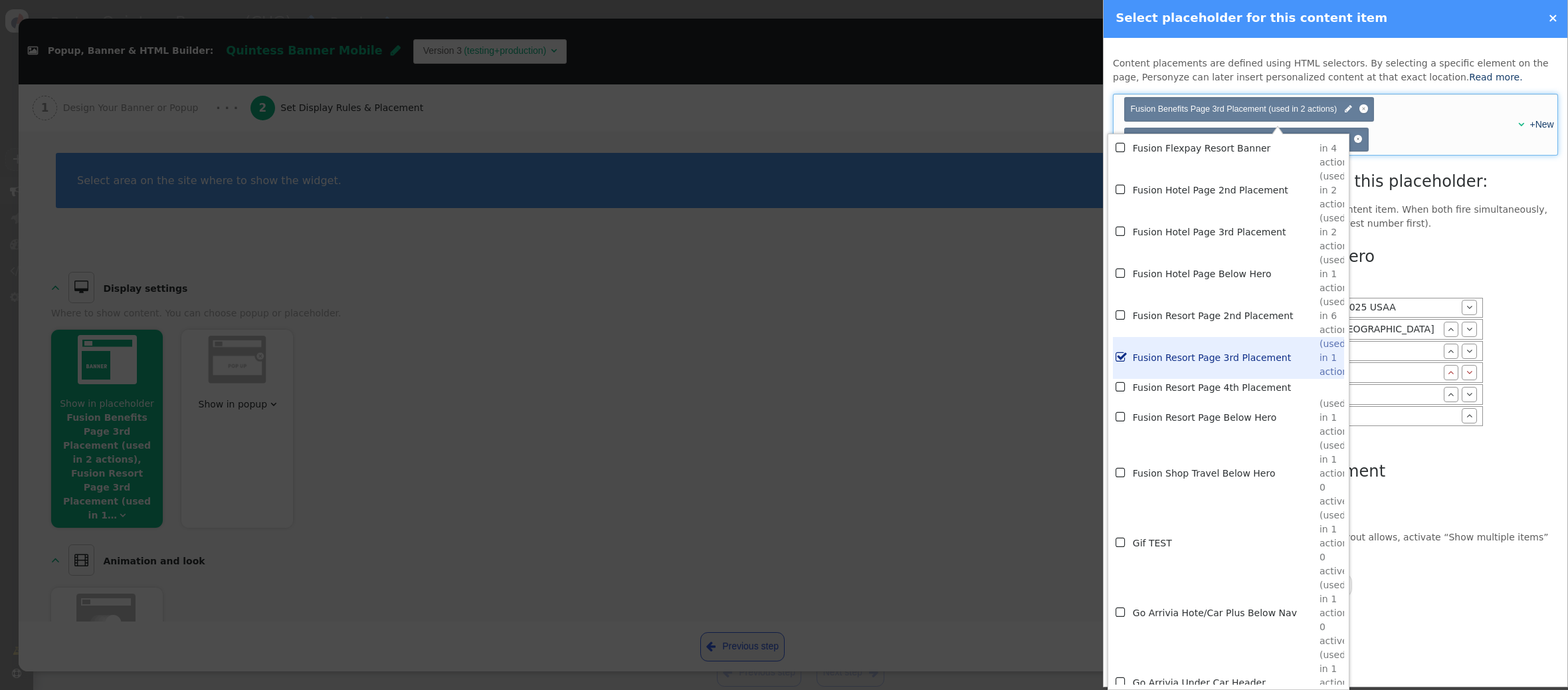
click at [1442, 234] on div "List of all content items using this placeholder: This placeholder is already a…" at bounding box center [1335, 364] width 445 height 389
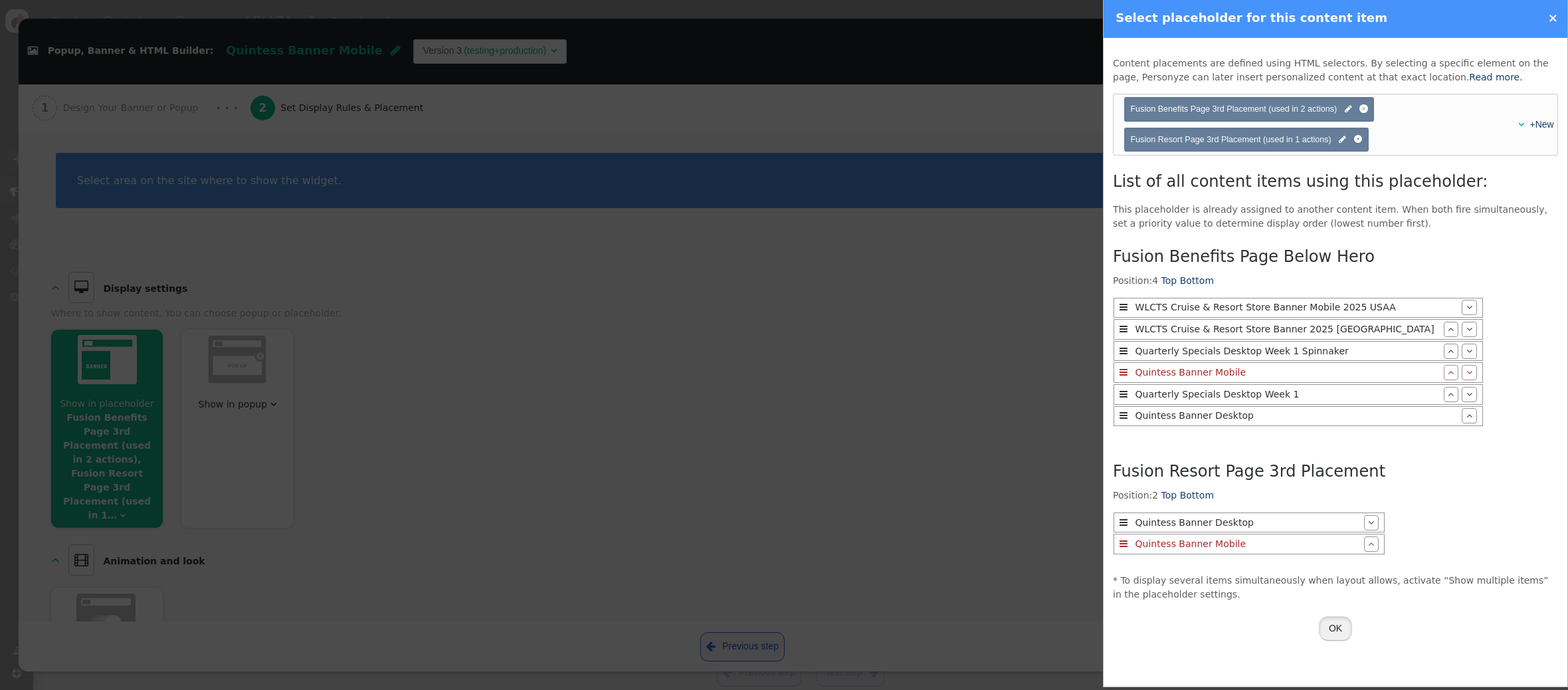
click at [1346, 633] on button "OK" at bounding box center [1335, 628] width 33 height 24
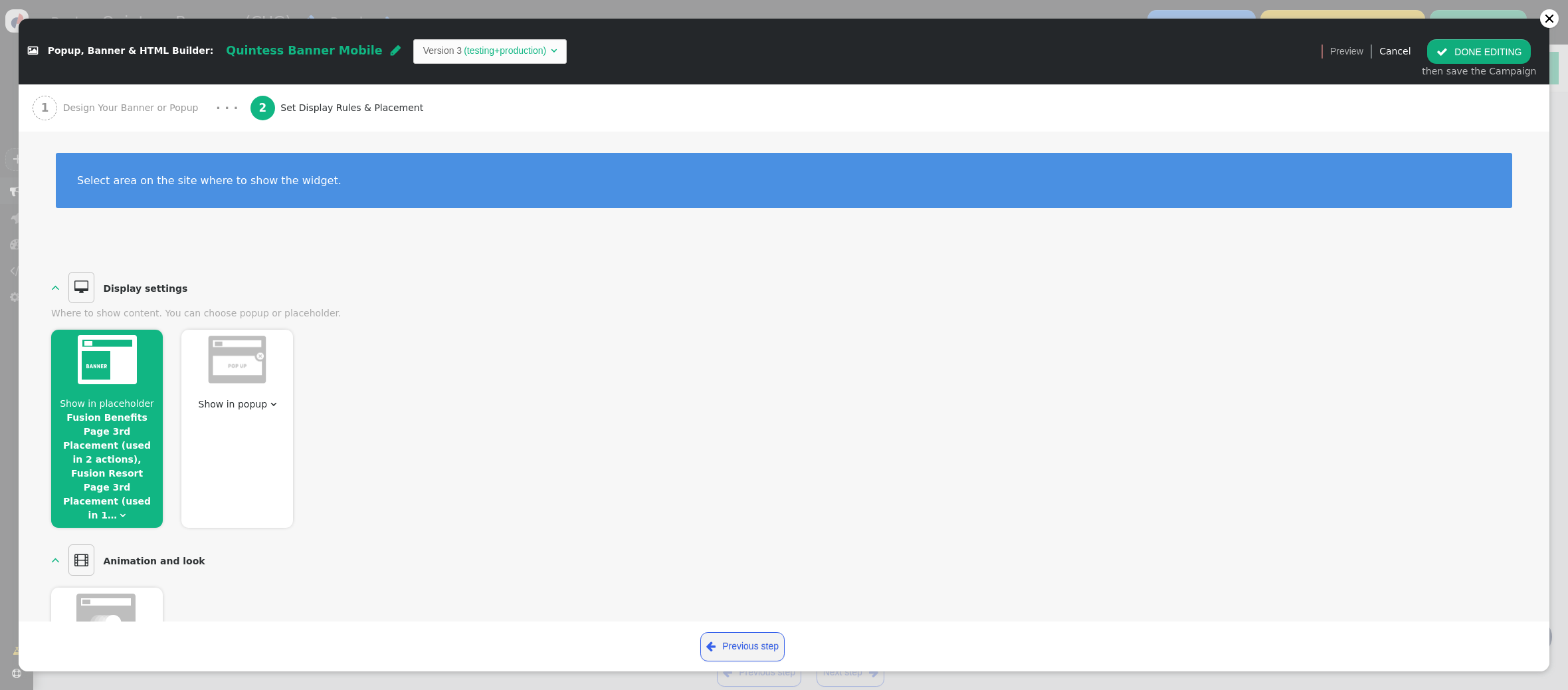
click at [1462, 53] on button " DONE EDITING" at bounding box center [1479, 51] width 104 height 24
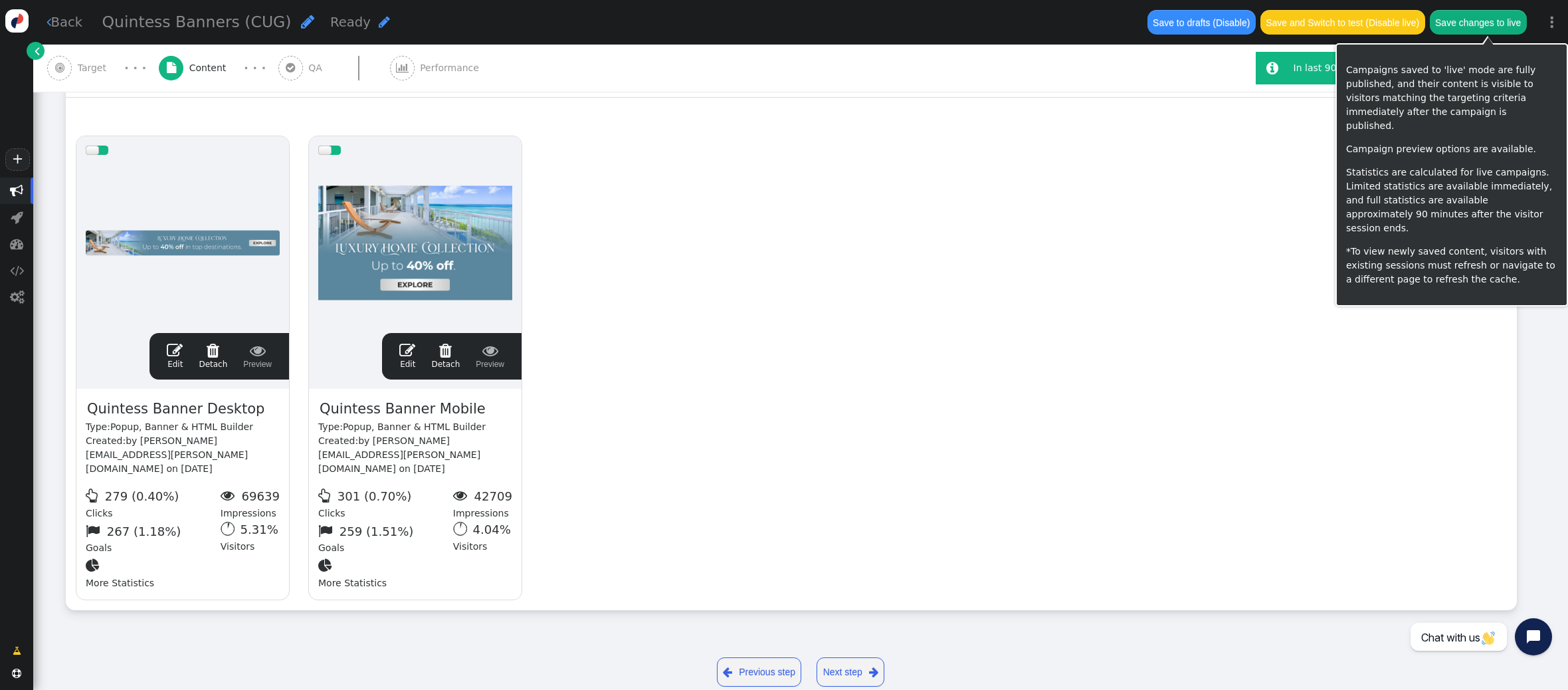
click at [1484, 26] on button "Save changes to live" at bounding box center [1478, 22] width 97 height 24
